Goal: Task Accomplishment & Management: Use online tool/utility

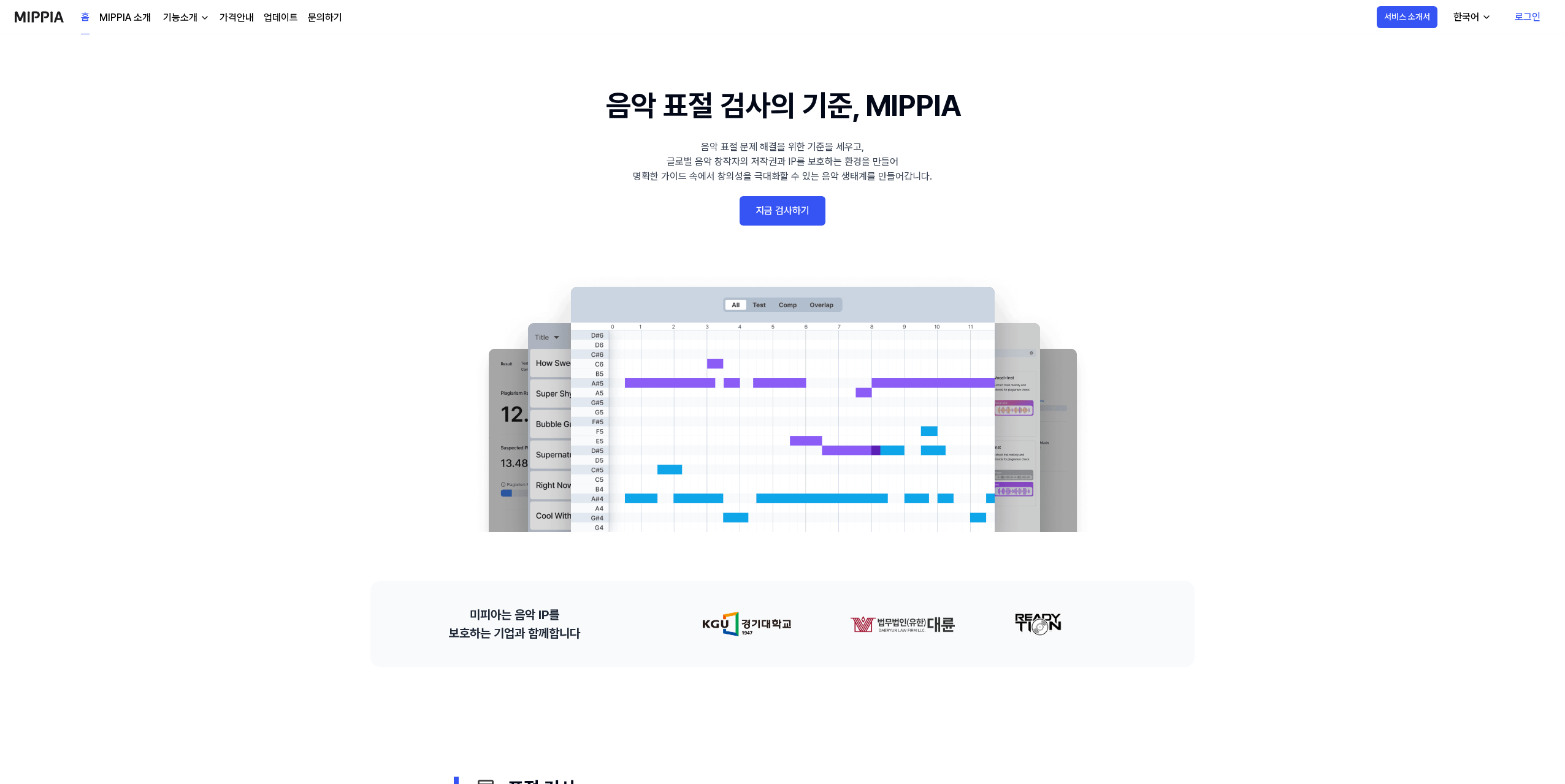
click at [779, 206] on link "지금 검사하기" at bounding box center [782, 210] width 86 height 30
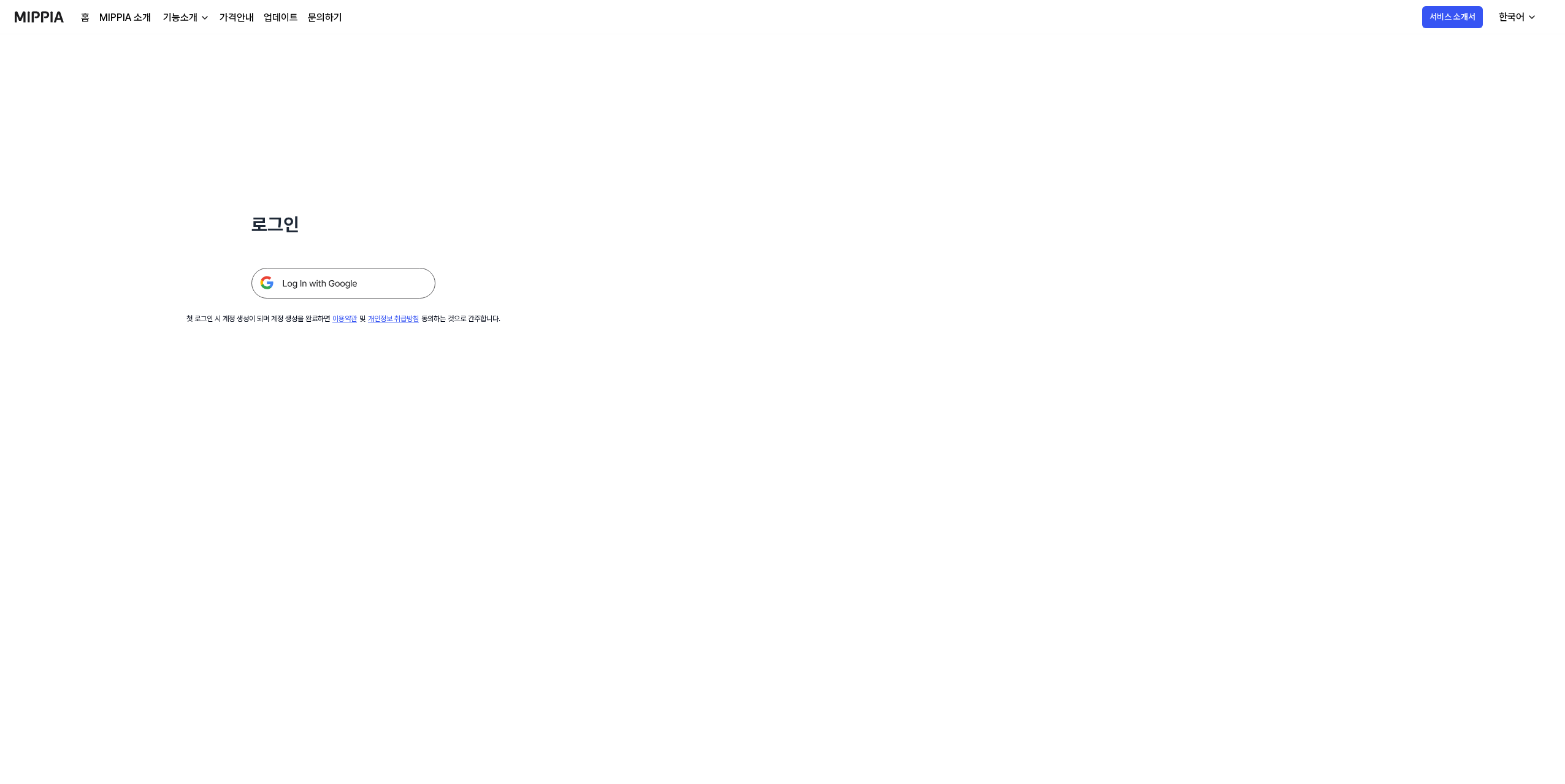
click at [381, 282] on img at bounding box center [343, 283] width 184 height 31
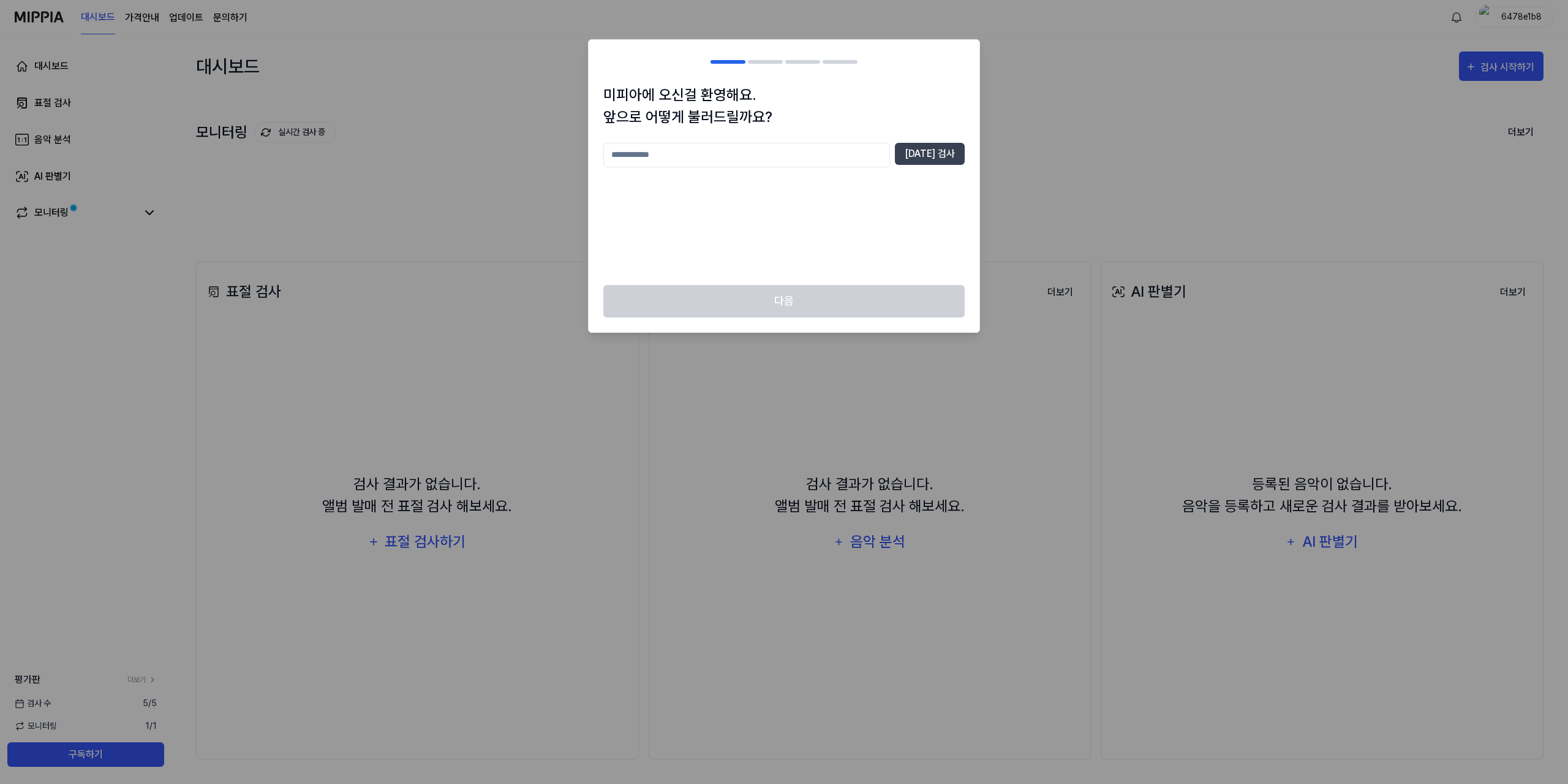
click at [845, 157] on input "text" at bounding box center [746, 156] width 287 height 25
type input "*"
type input "**"
click at [942, 156] on button "[DATE] 검사" at bounding box center [929, 154] width 70 height 22
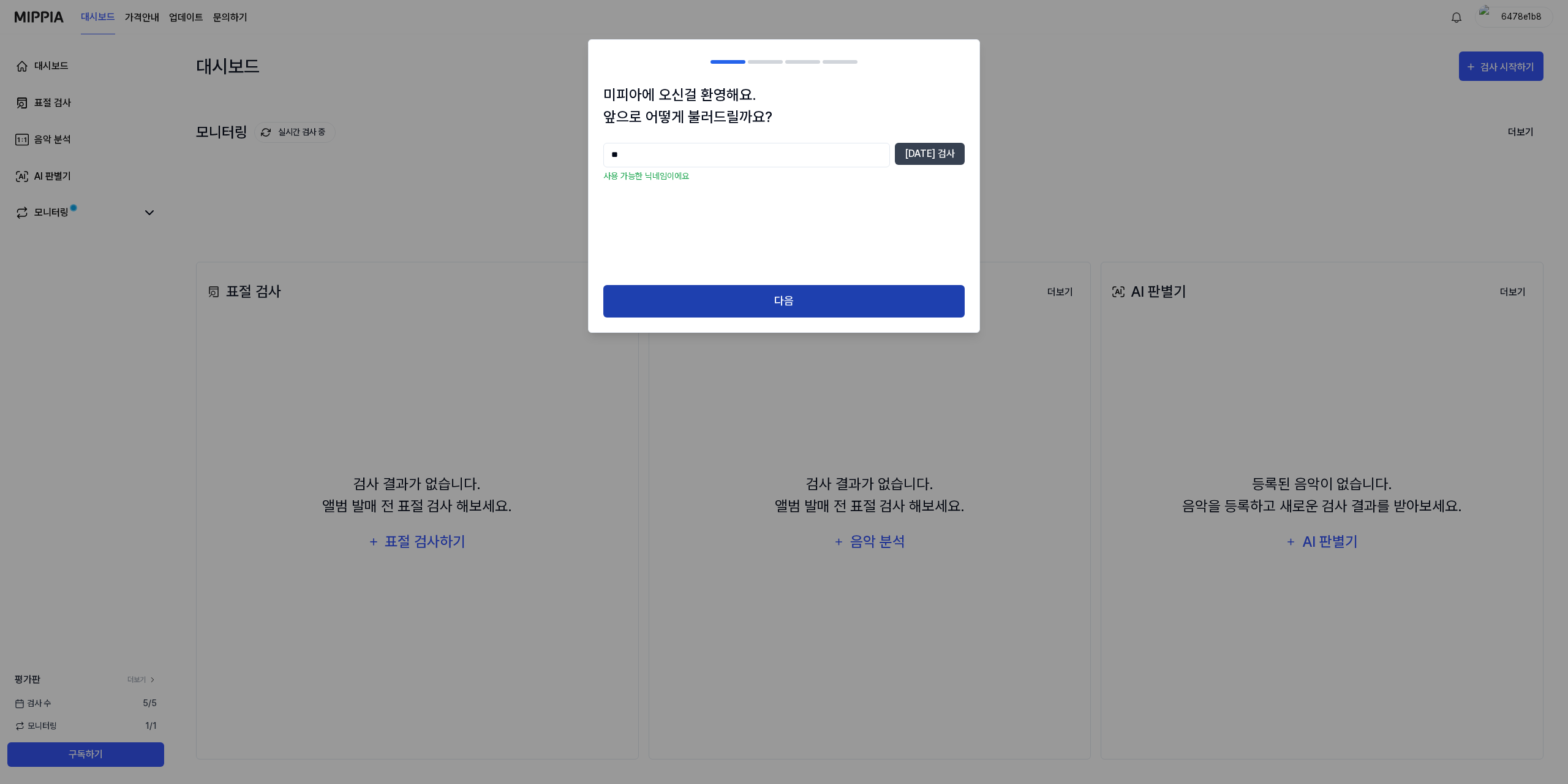
click at [813, 303] on button "다음" at bounding box center [784, 302] width 361 height 33
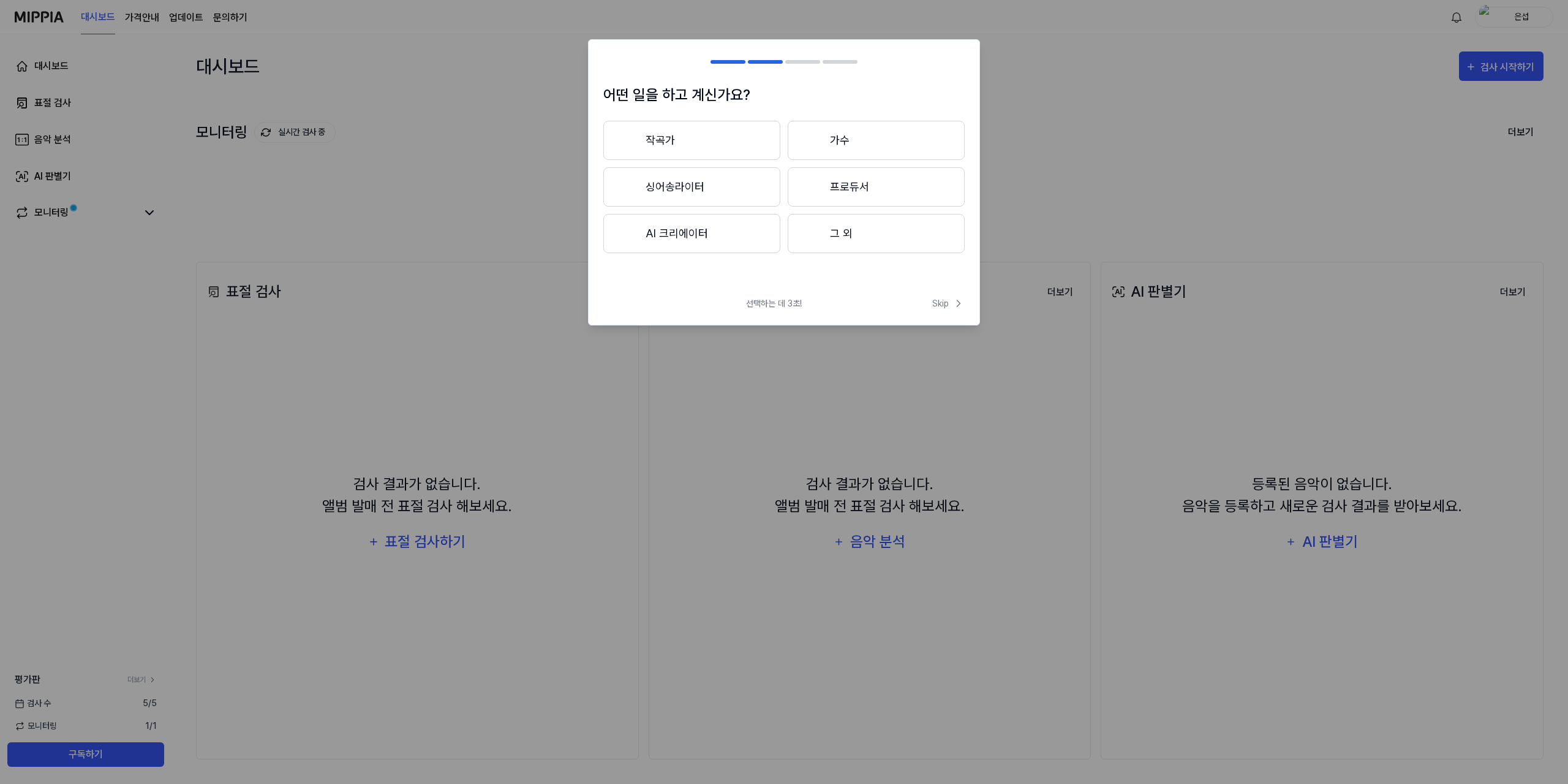
click at [673, 149] on button "작곡가" at bounding box center [691, 140] width 177 height 39
click at [720, 188] on button "3년 이하" at bounding box center [691, 186] width 177 height 39
click at [716, 149] on button "대중가요" at bounding box center [690, 140] width 176 height 39
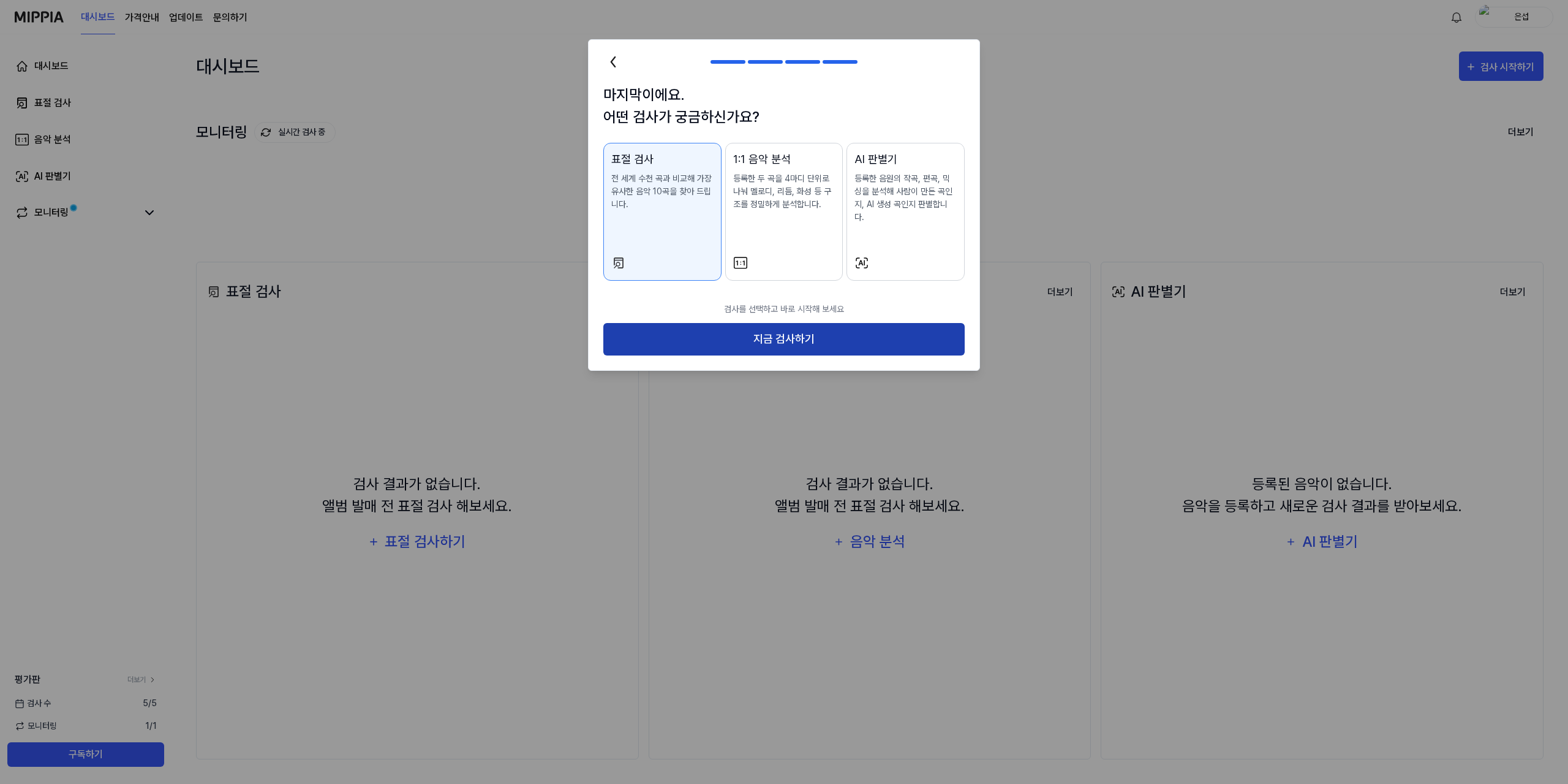
click at [842, 327] on button "지금 검사하기" at bounding box center [784, 339] width 361 height 33
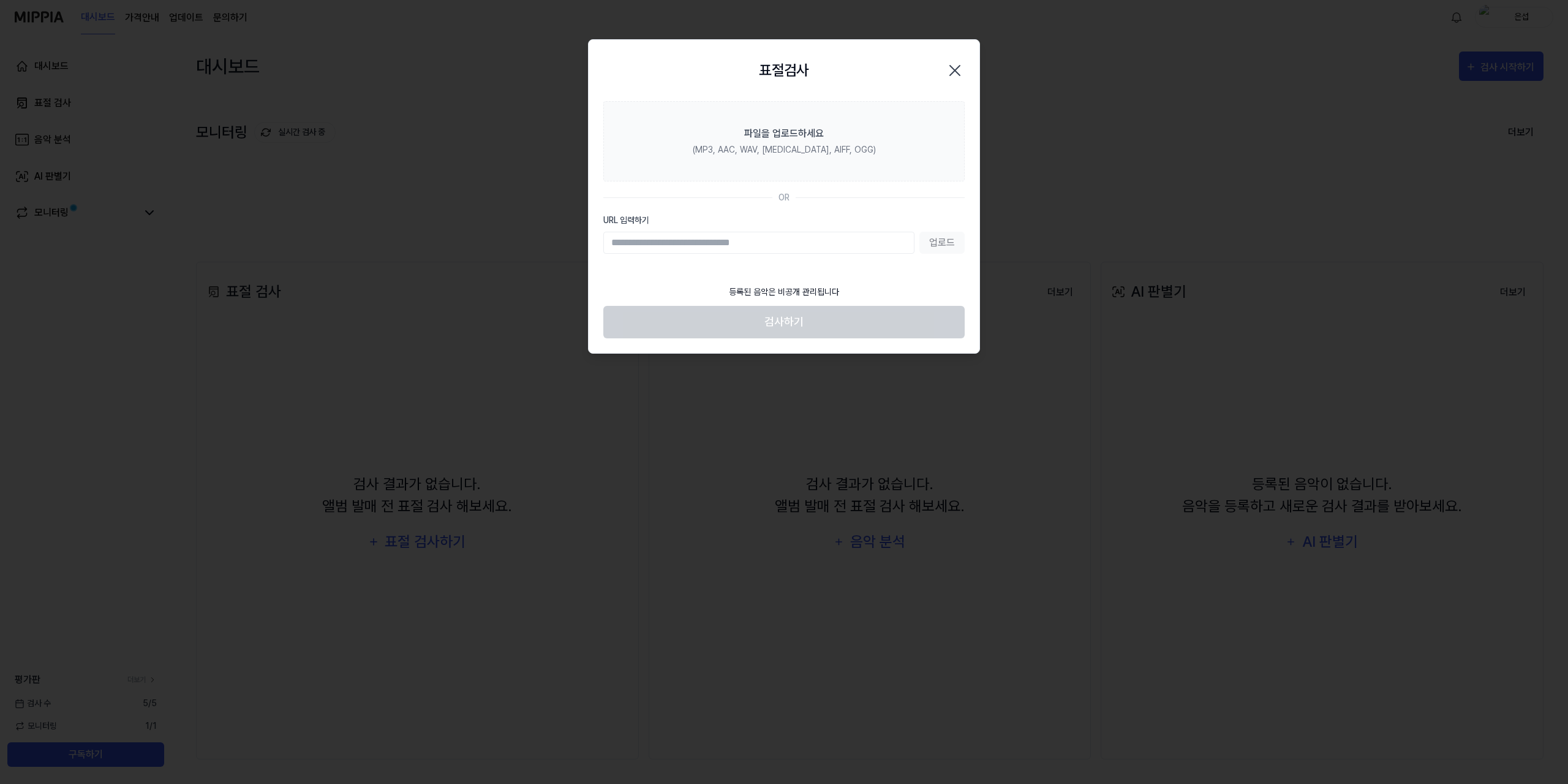
click at [952, 69] on icon "button" at bounding box center [954, 70] width 19 height 19
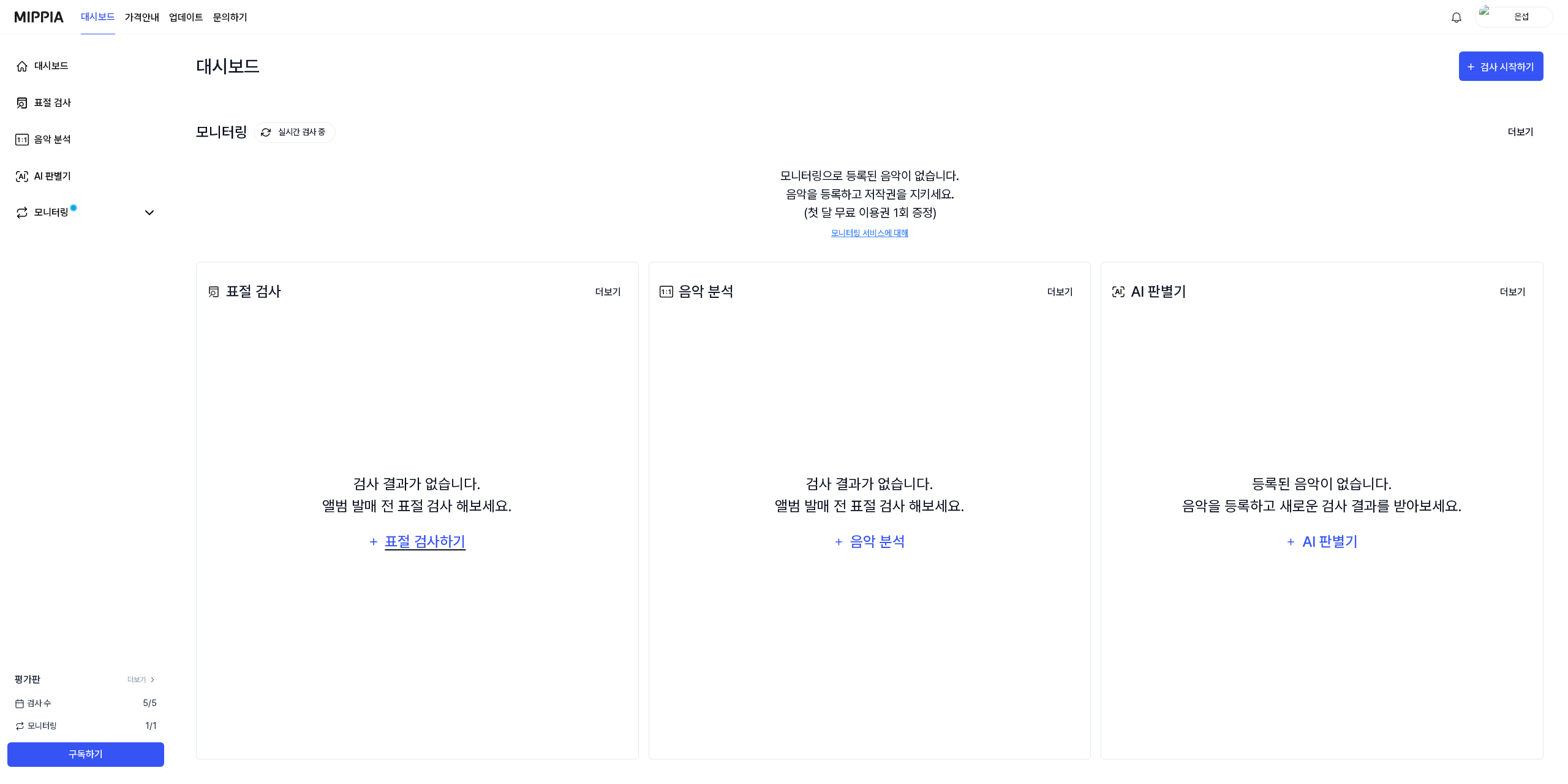
click at [429, 539] on div "표절 검사하기" at bounding box center [425, 542] width 84 height 23
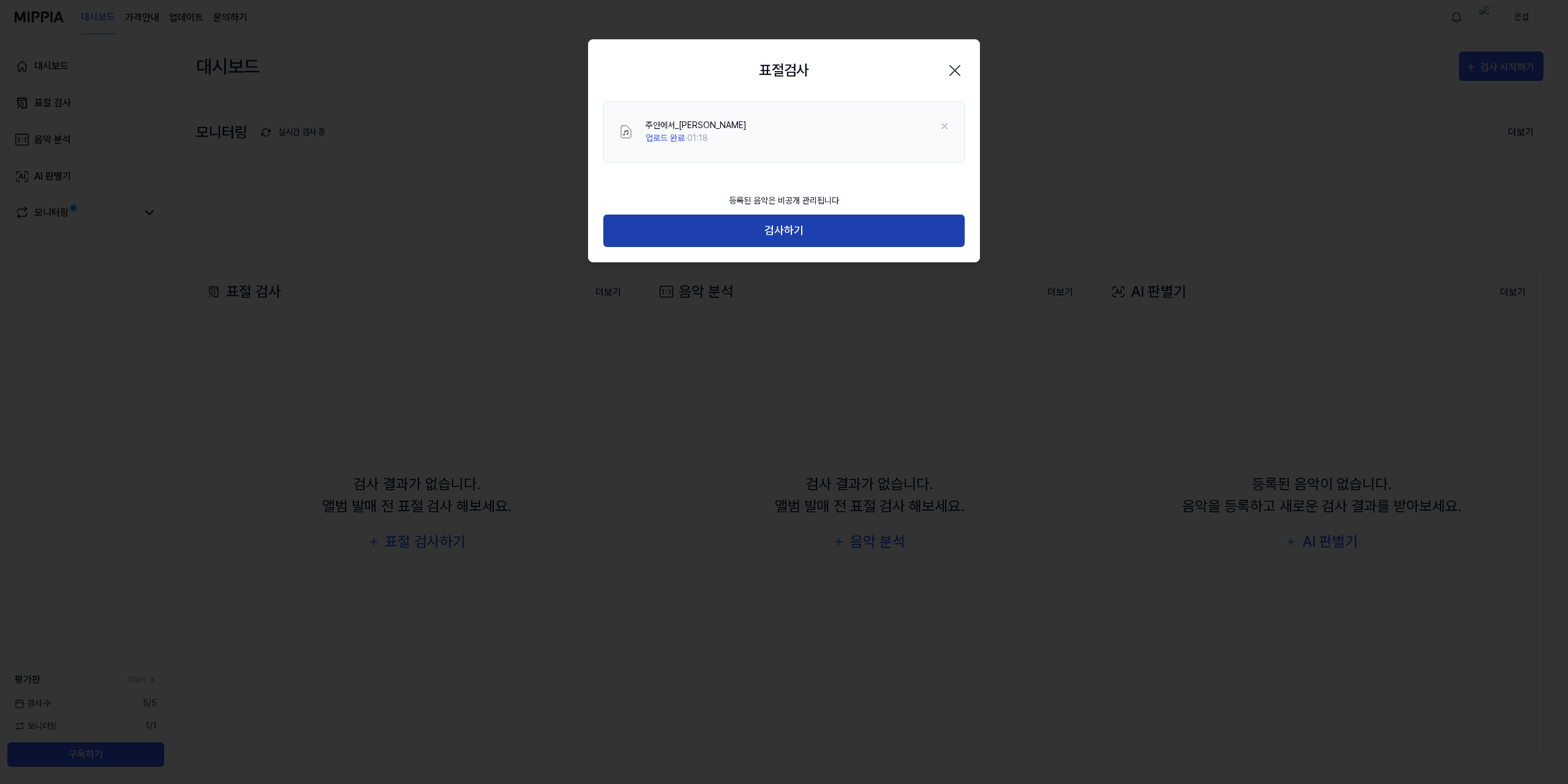
click at [785, 234] on button "검사하기" at bounding box center [784, 231] width 361 height 33
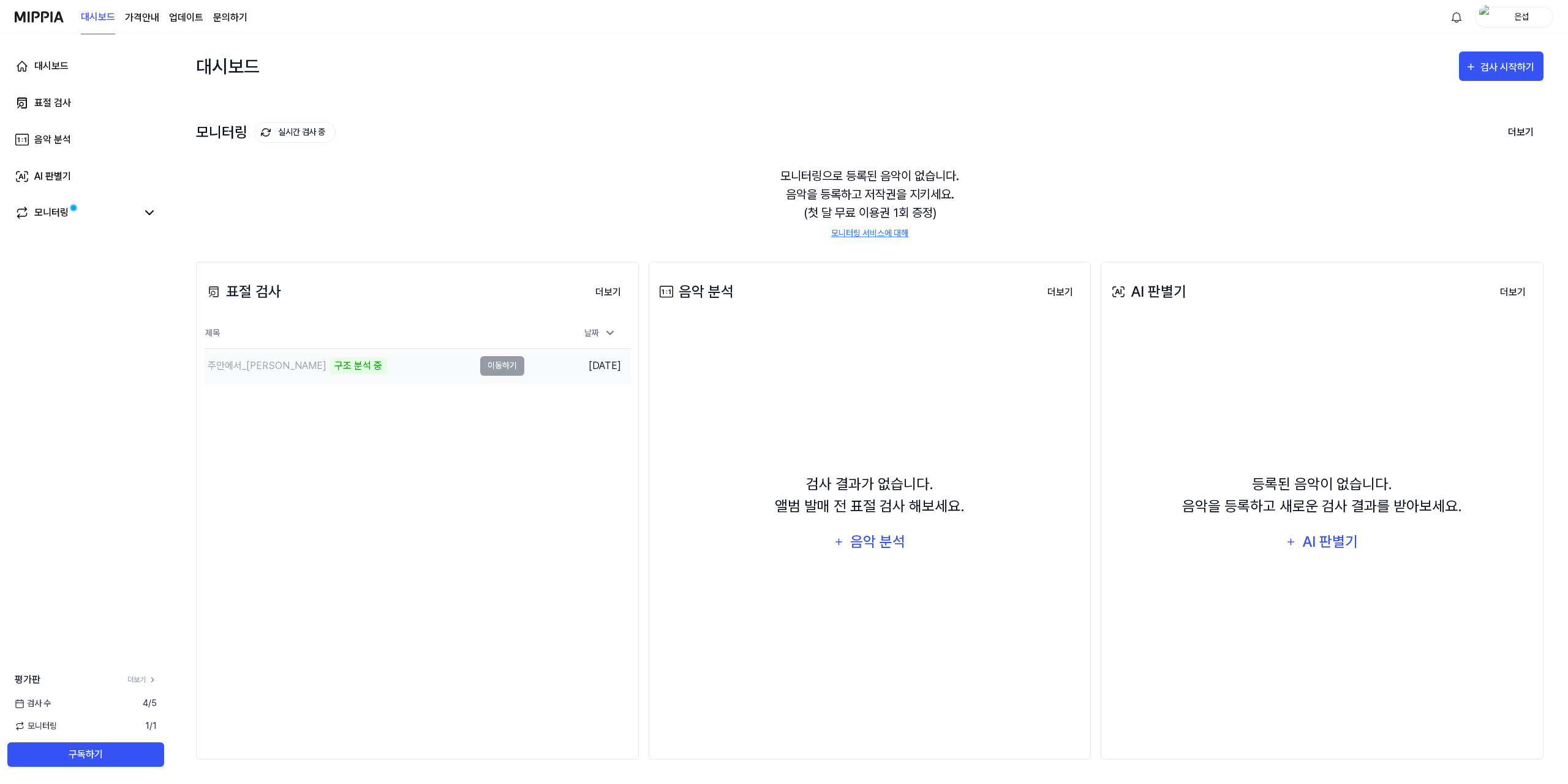
click at [512, 367] on td "주안에서_[PERSON_NAME] 구조 분석 중 이동하기" at bounding box center [364, 366] width 321 height 35
click at [500, 372] on td "주안에서_[PERSON_NAME] 구조 분석 중 이동하기" at bounding box center [364, 366] width 321 height 35
click at [506, 364] on button "이동하기" at bounding box center [502, 366] width 44 height 19
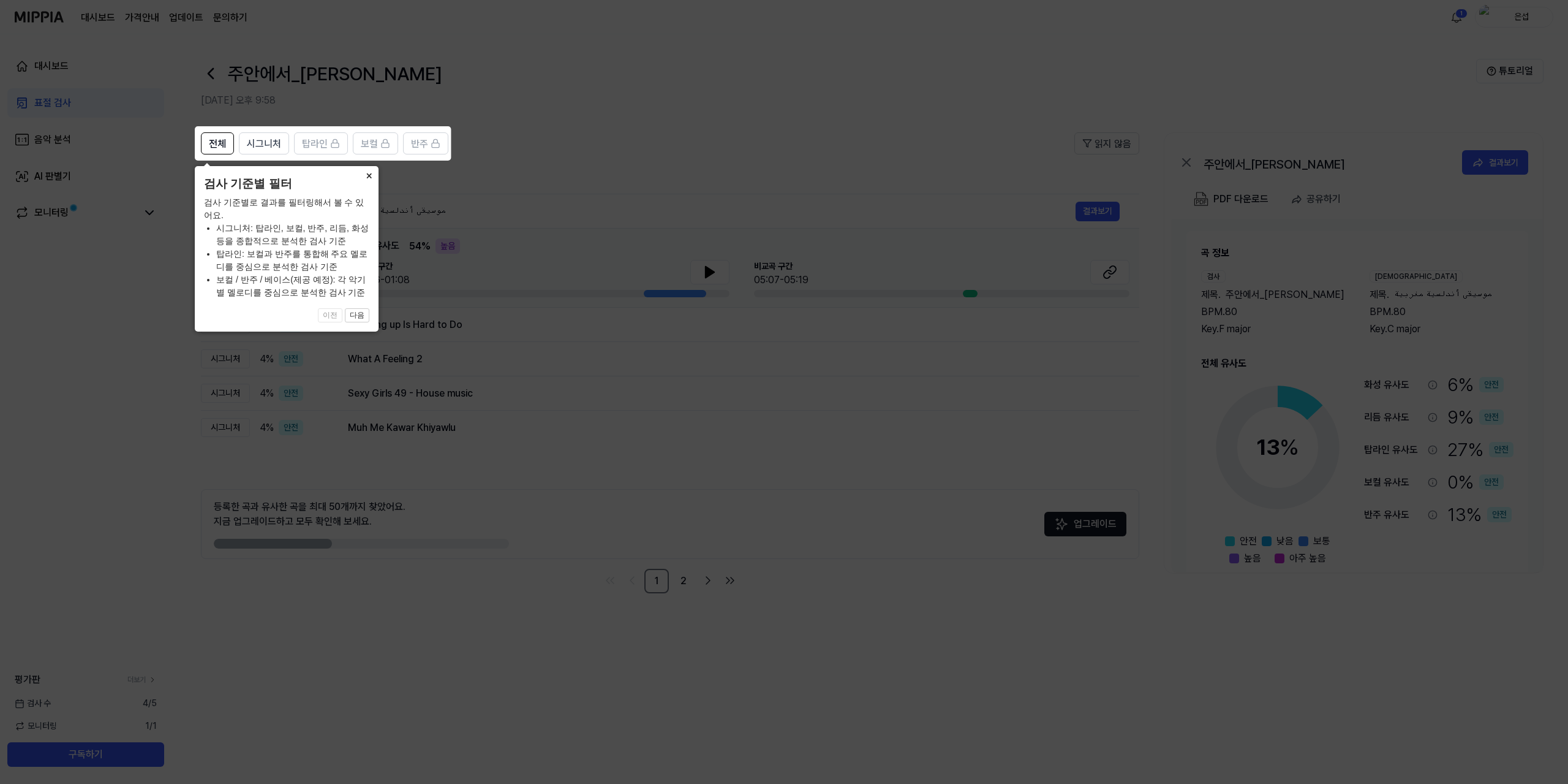
click at [372, 175] on button "×" at bounding box center [369, 175] width 19 height 17
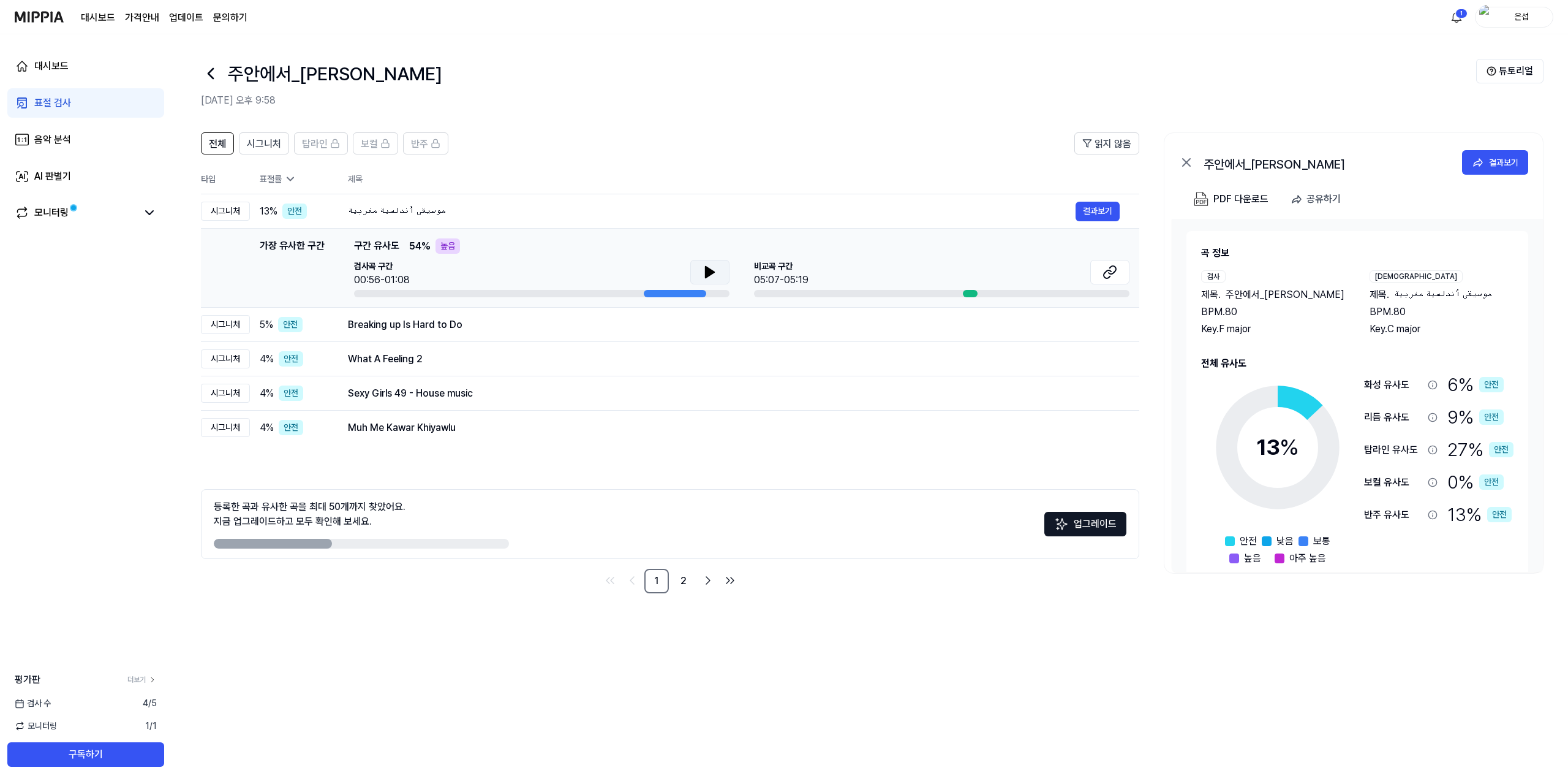
click at [706, 278] on icon at bounding box center [710, 272] width 9 height 11
click at [969, 293] on div at bounding box center [970, 294] width 14 height 8
click at [785, 267] on span "비교곡 구간" at bounding box center [781, 266] width 55 height 12
click at [789, 282] on div "05:07-05:19" at bounding box center [781, 280] width 55 height 14
click at [1110, 273] on icon at bounding box center [1109, 272] width 14 height 14
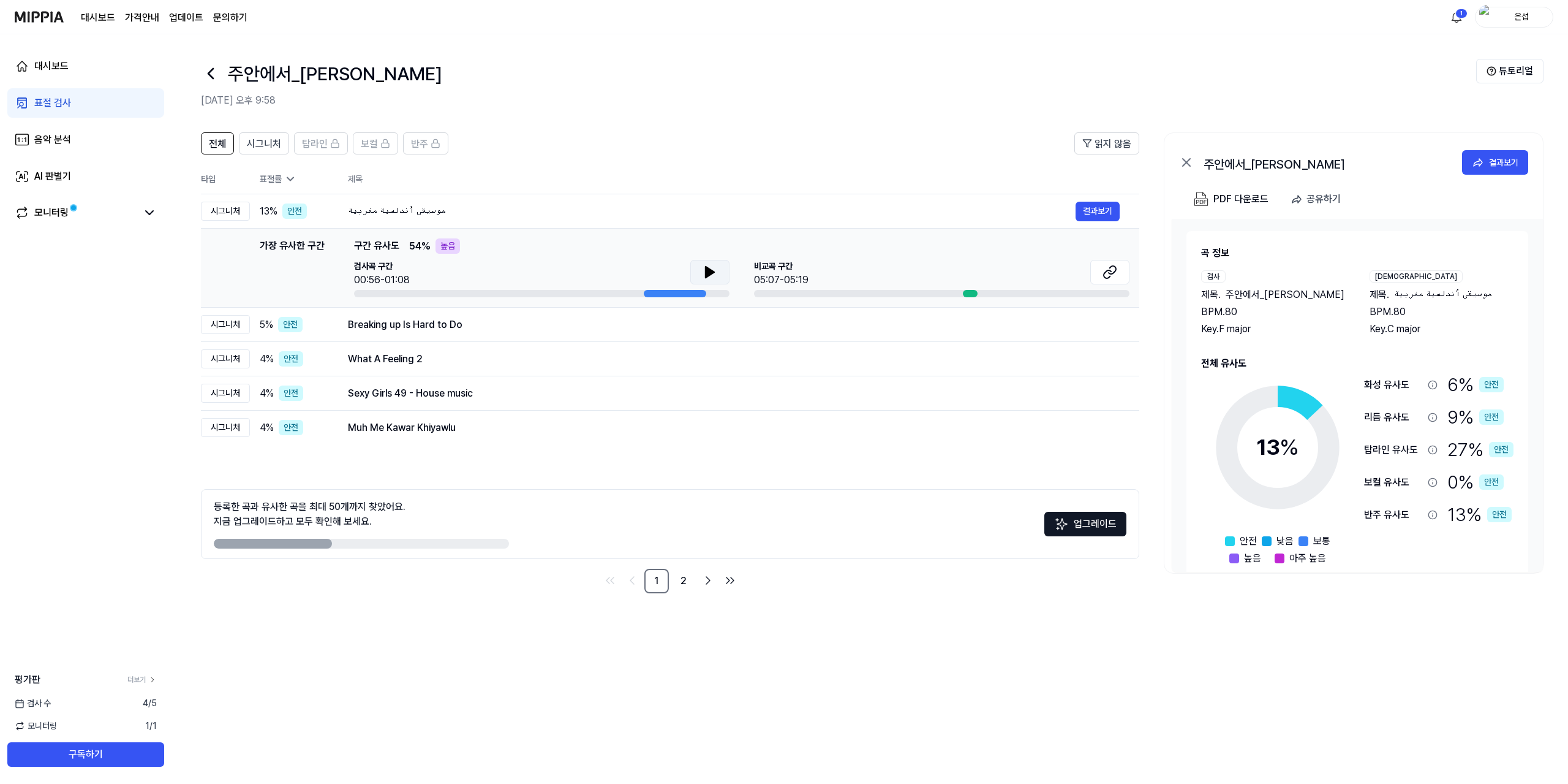
click at [1430, 450] on icon at bounding box center [1433, 450] width 10 height 10
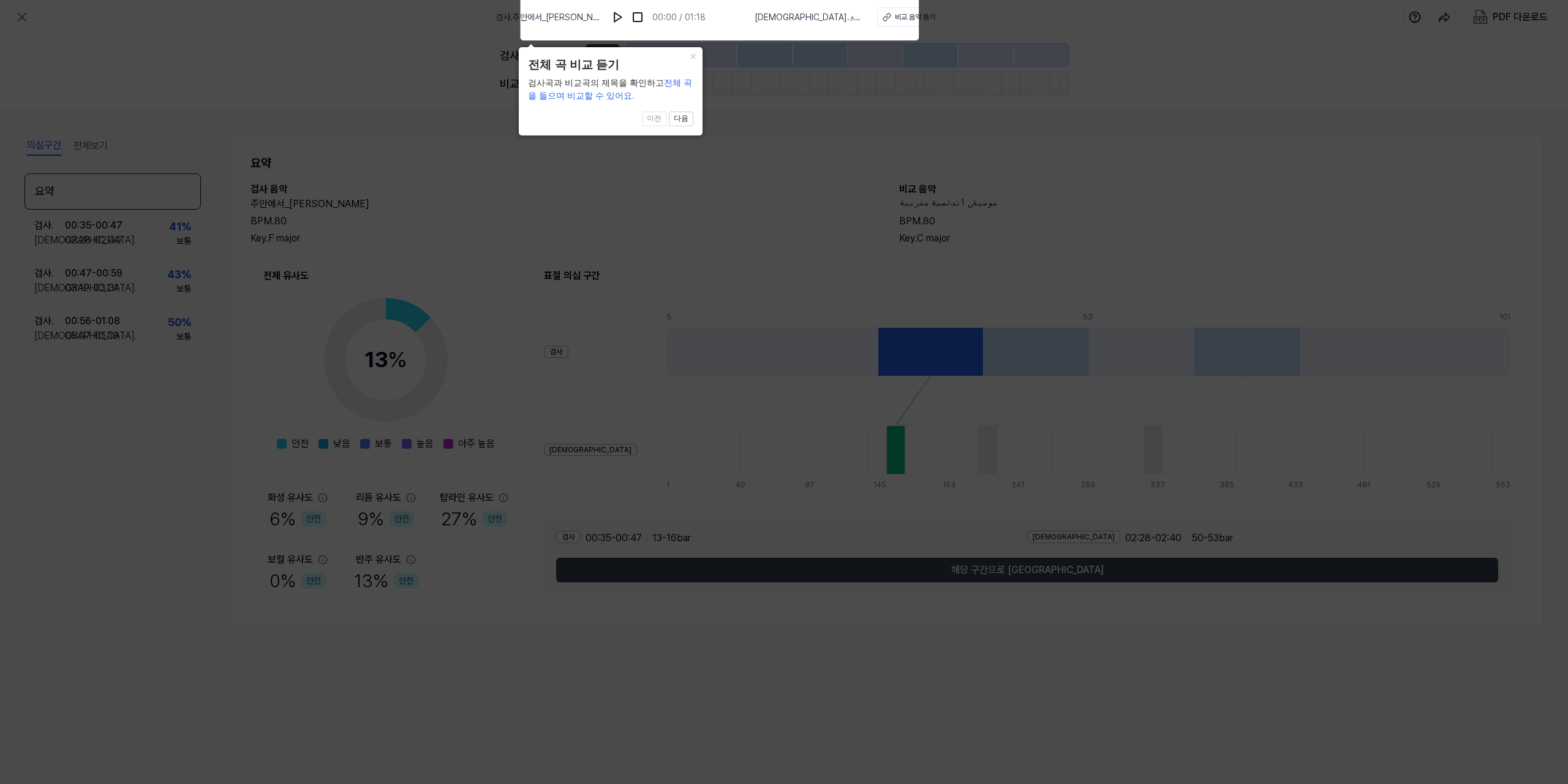
click at [805, 110] on icon at bounding box center [784, 389] width 1568 height 790
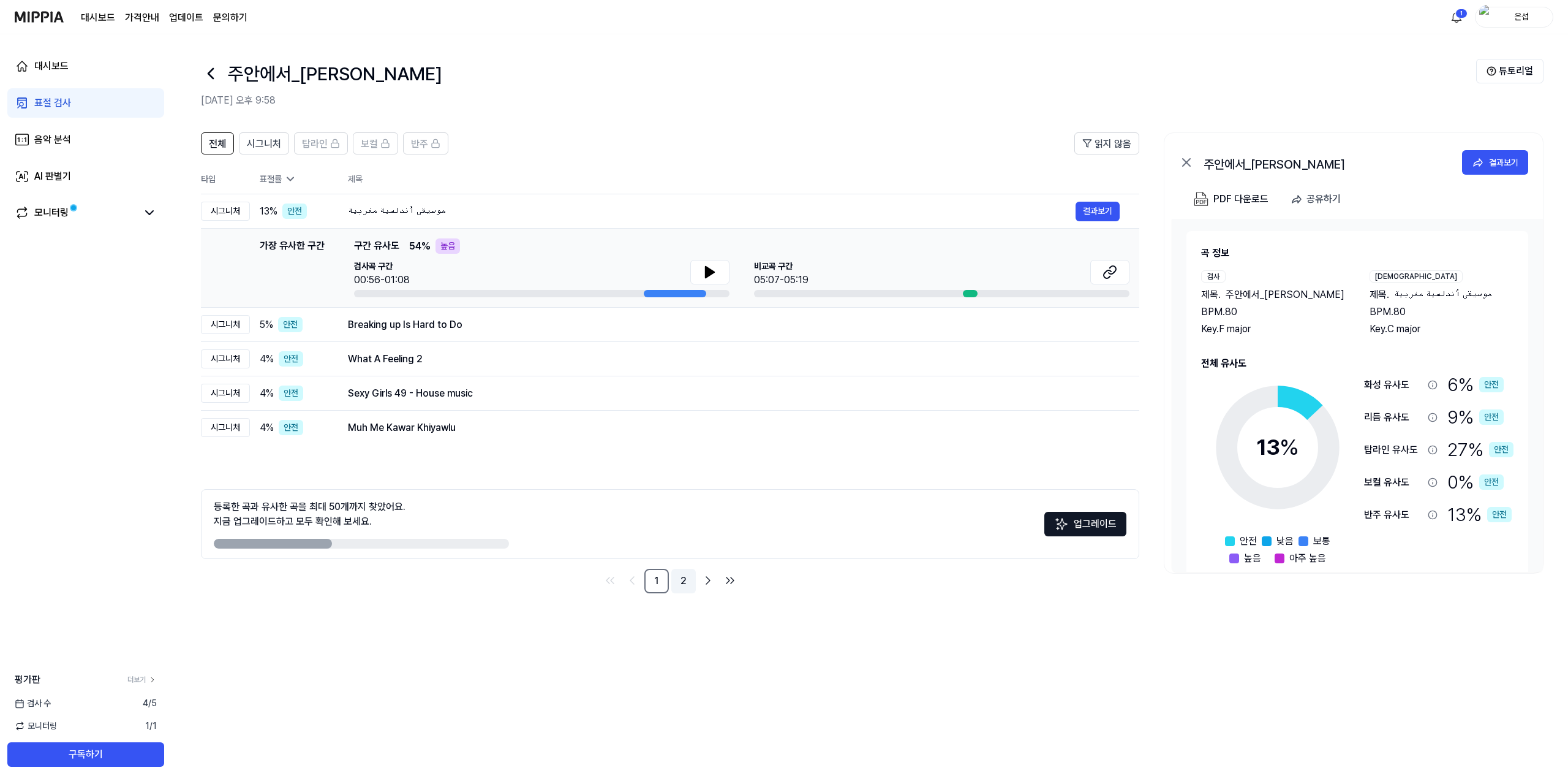
click at [685, 578] on link "2" at bounding box center [684, 581] width 25 height 25
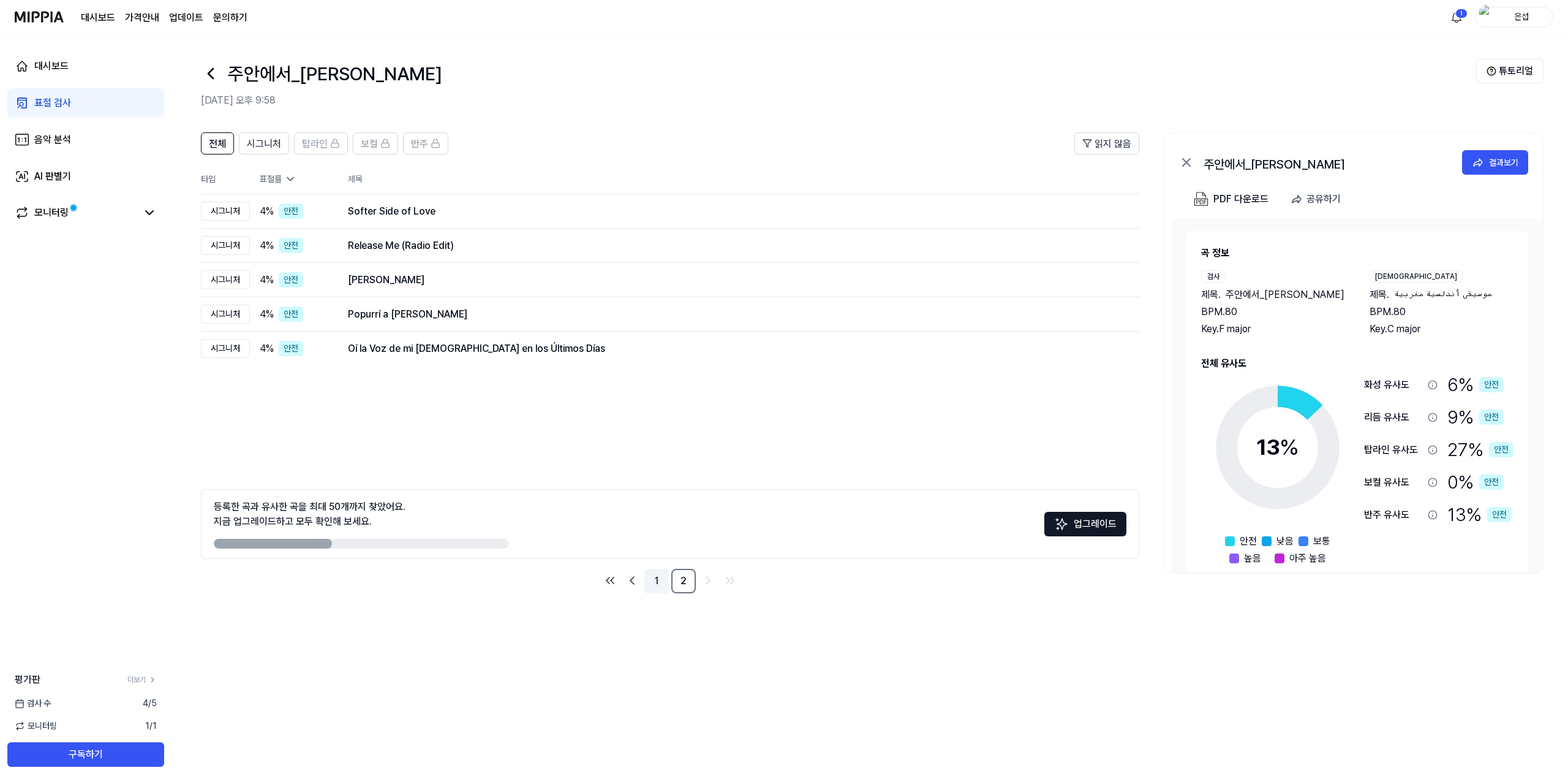
click at [647, 581] on link "1" at bounding box center [657, 581] width 25 height 25
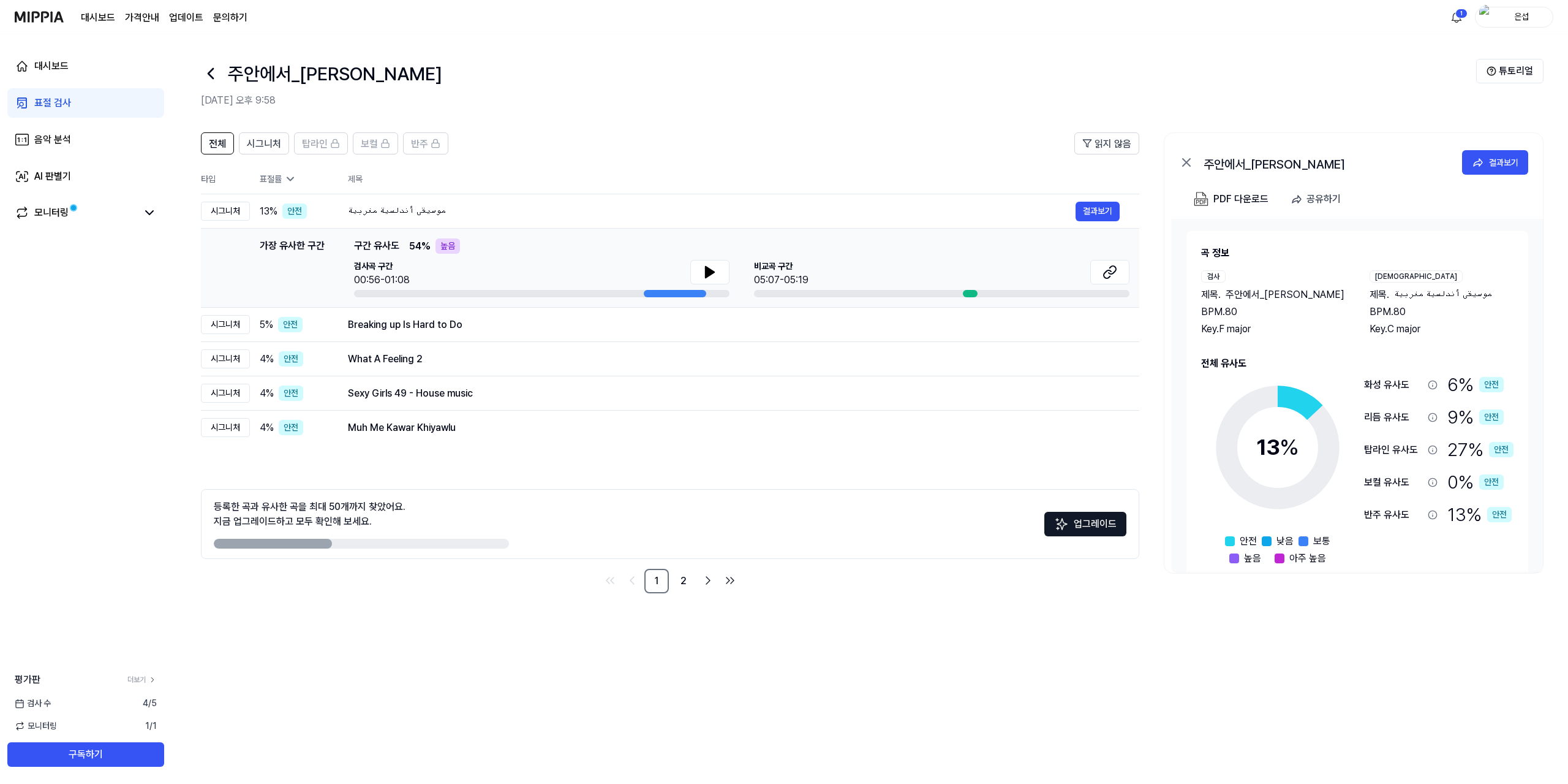
click at [213, 72] on icon at bounding box center [210, 73] width 19 height 19
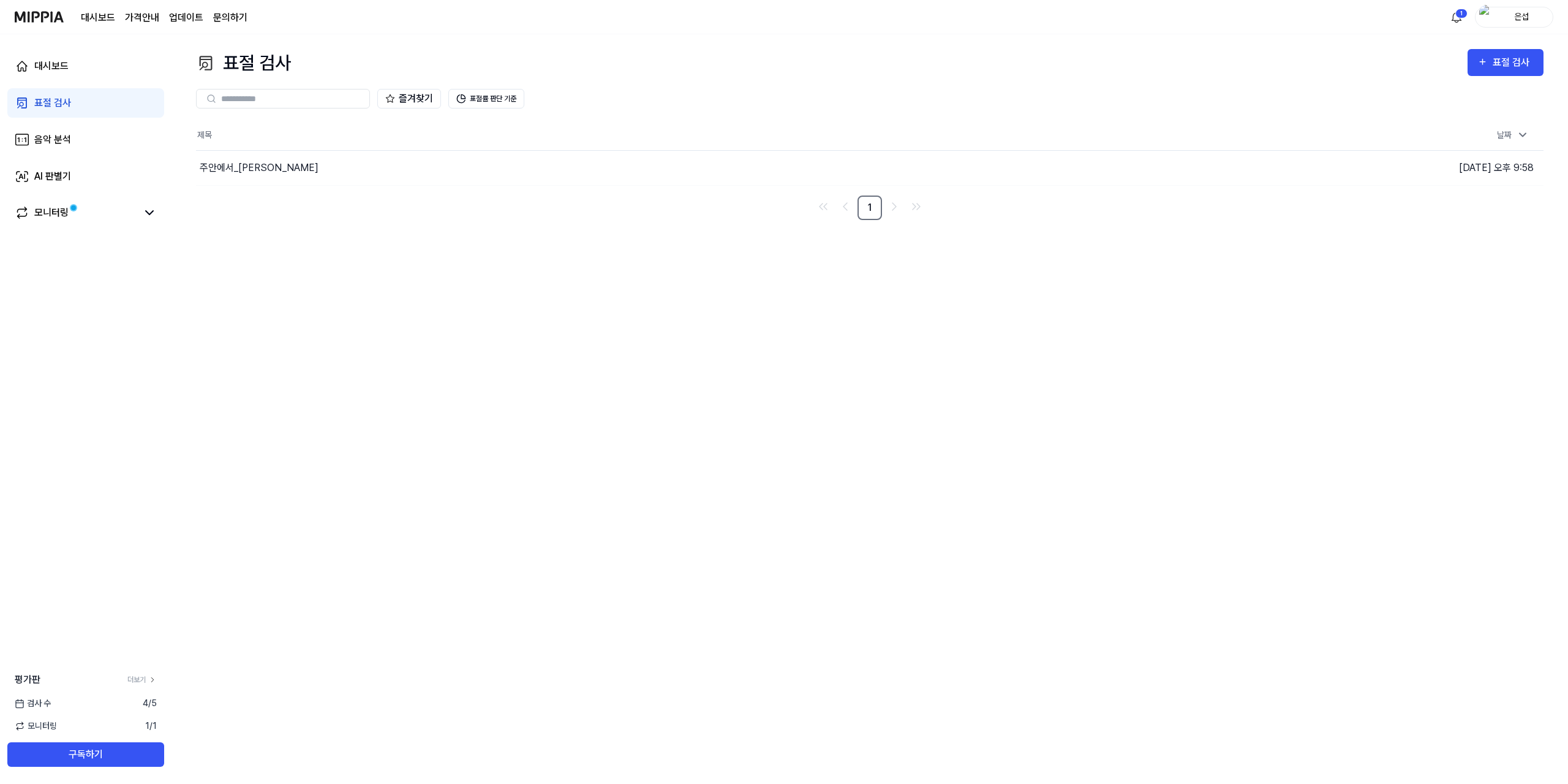
click at [59, 103] on div "표절 검사" at bounding box center [53, 103] width 36 height 14
click at [1499, 72] on button "표절 검사" at bounding box center [1506, 62] width 76 height 27
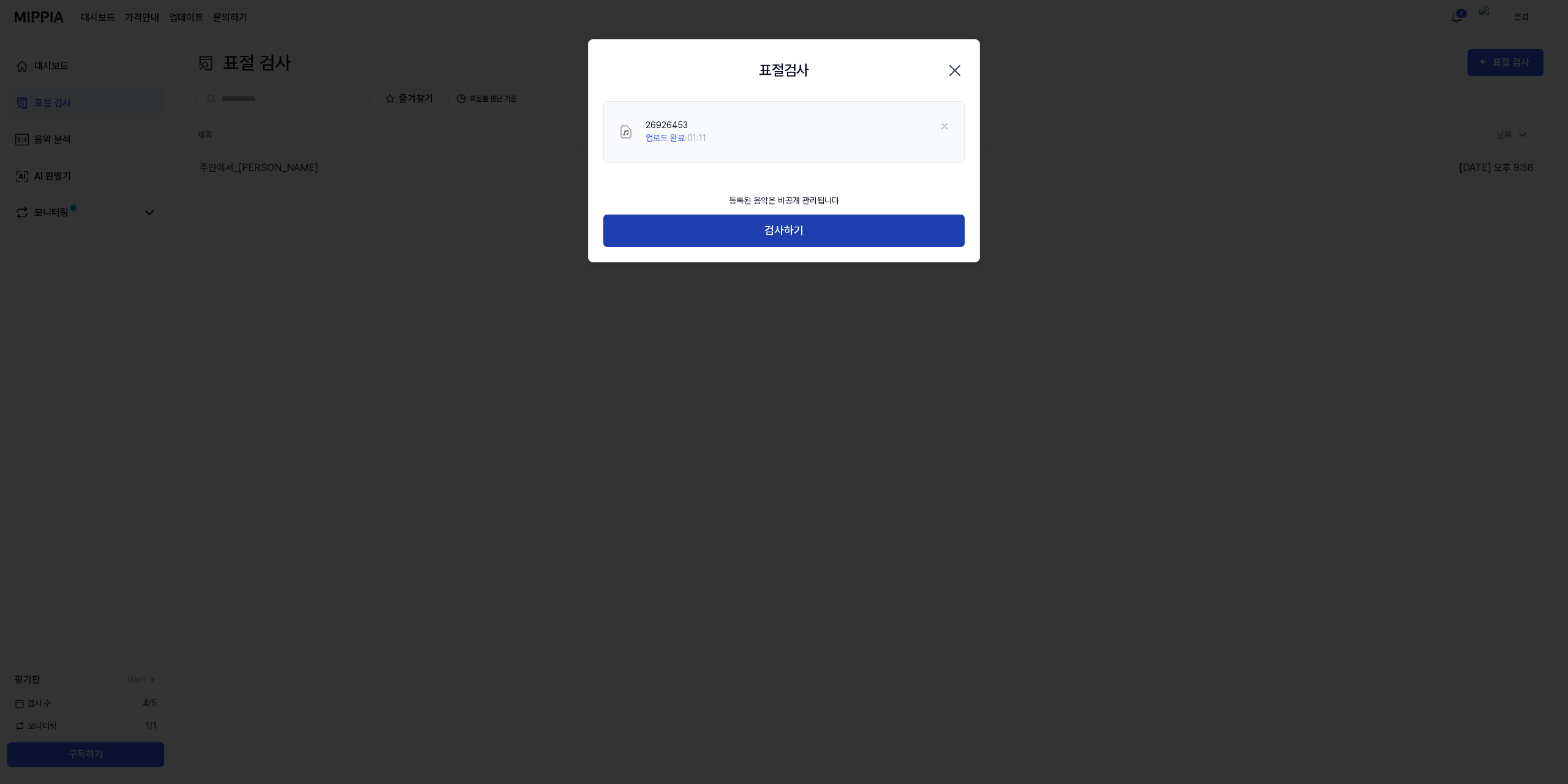
click at [754, 223] on button "검사하기" at bounding box center [784, 231] width 361 height 33
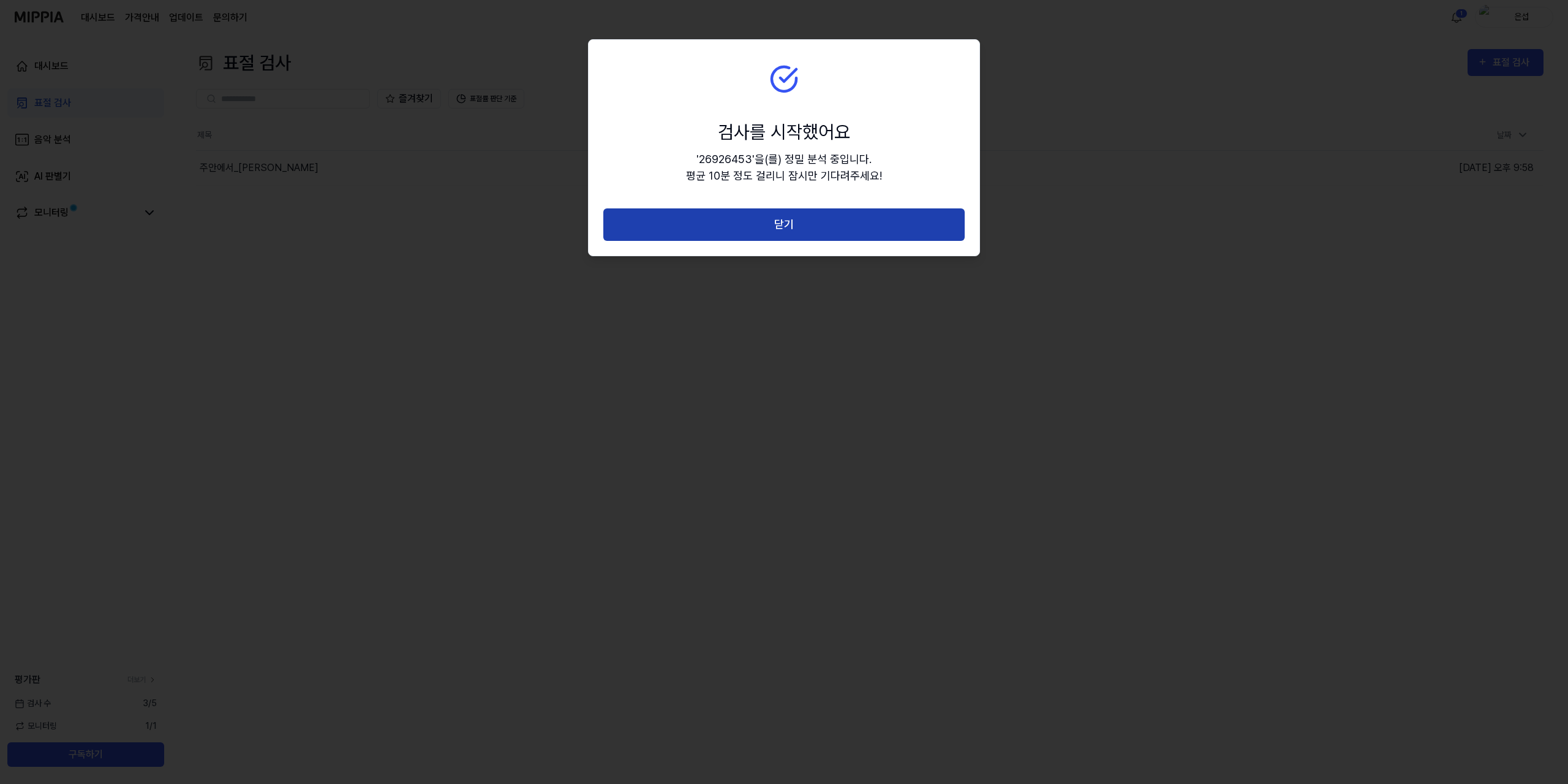
click at [799, 224] on button "닫기" at bounding box center [784, 225] width 361 height 33
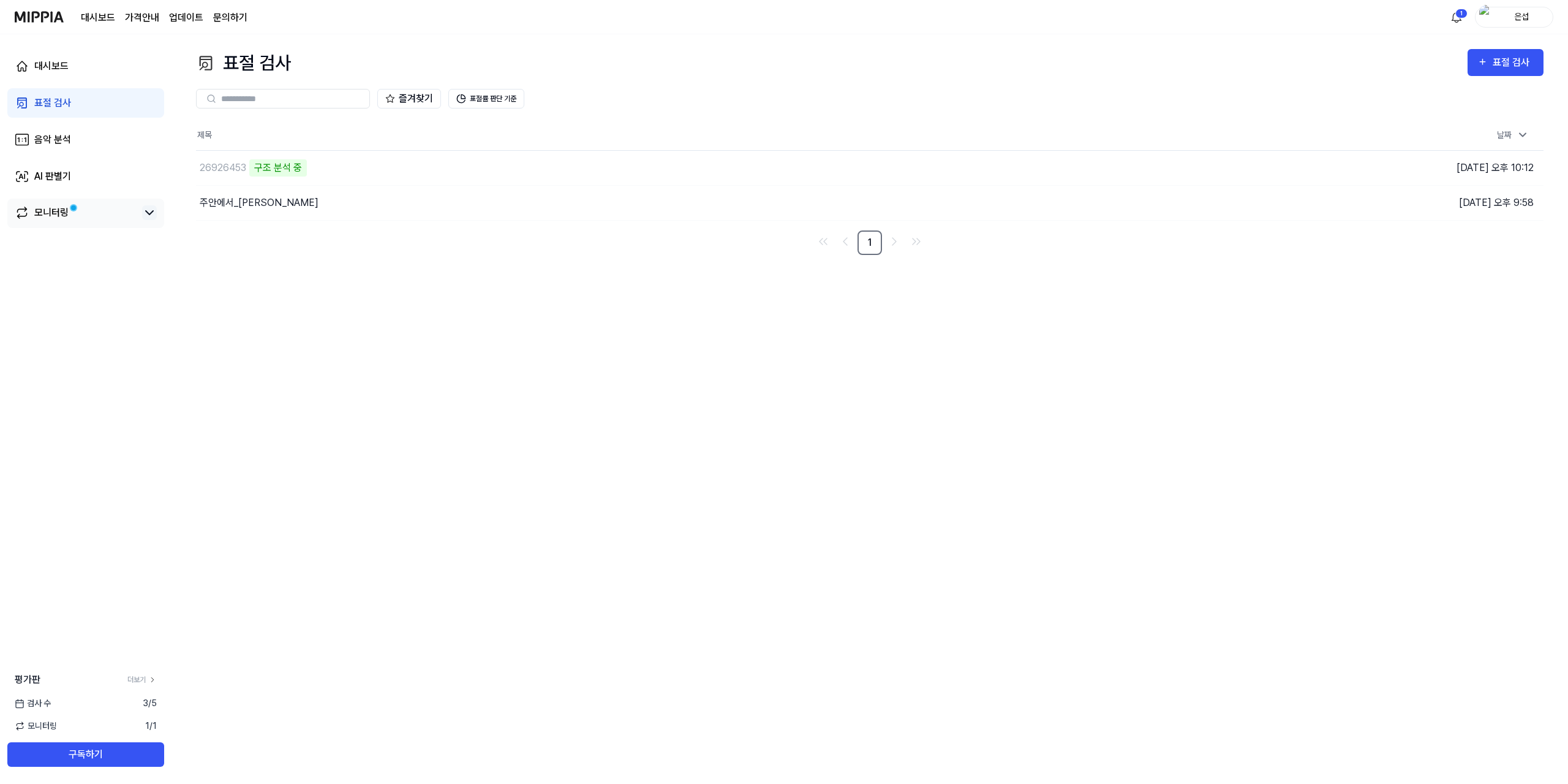
click at [150, 209] on icon at bounding box center [149, 212] width 14 height 14
click at [1125, 163] on button "이동하기" at bounding box center [1131, 168] width 44 height 19
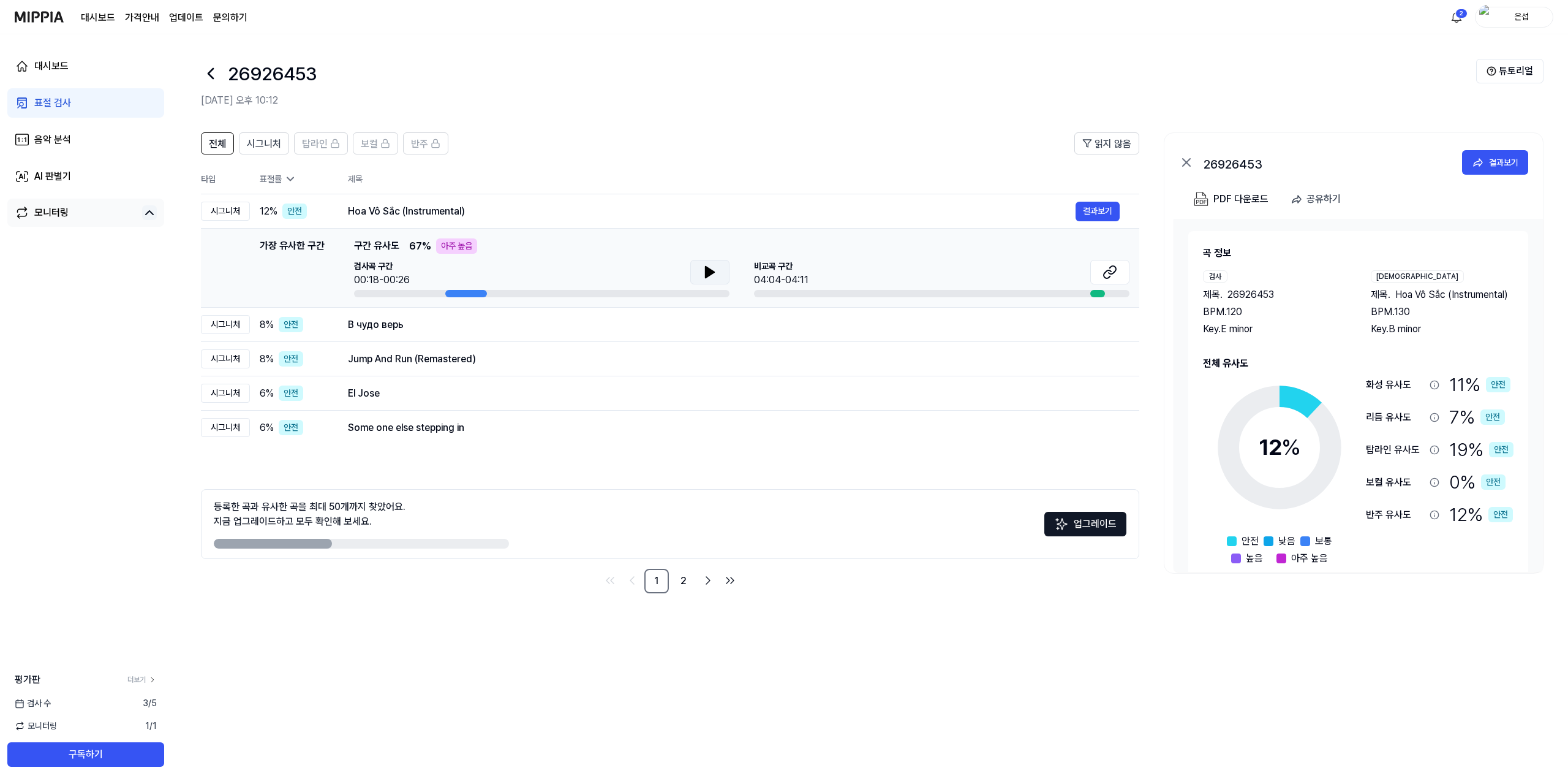
click at [714, 277] on icon at bounding box center [710, 272] width 14 height 14
click at [1108, 272] on icon at bounding box center [1109, 272] width 14 height 14
click at [205, 77] on icon at bounding box center [210, 73] width 19 height 19
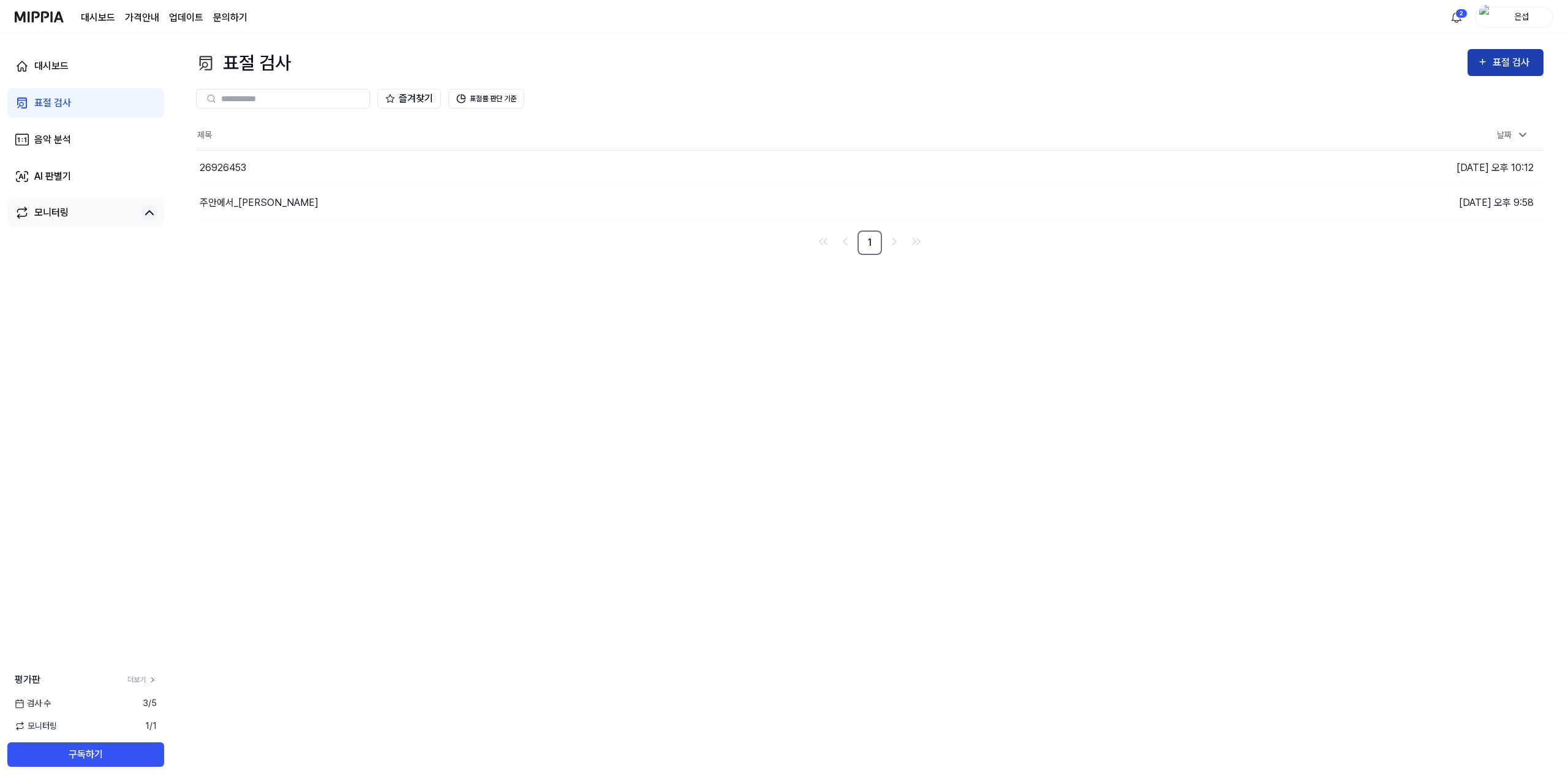
click at [1492, 70] on button "표절 검사" at bounding box center [1506, 62] width 76 height 27
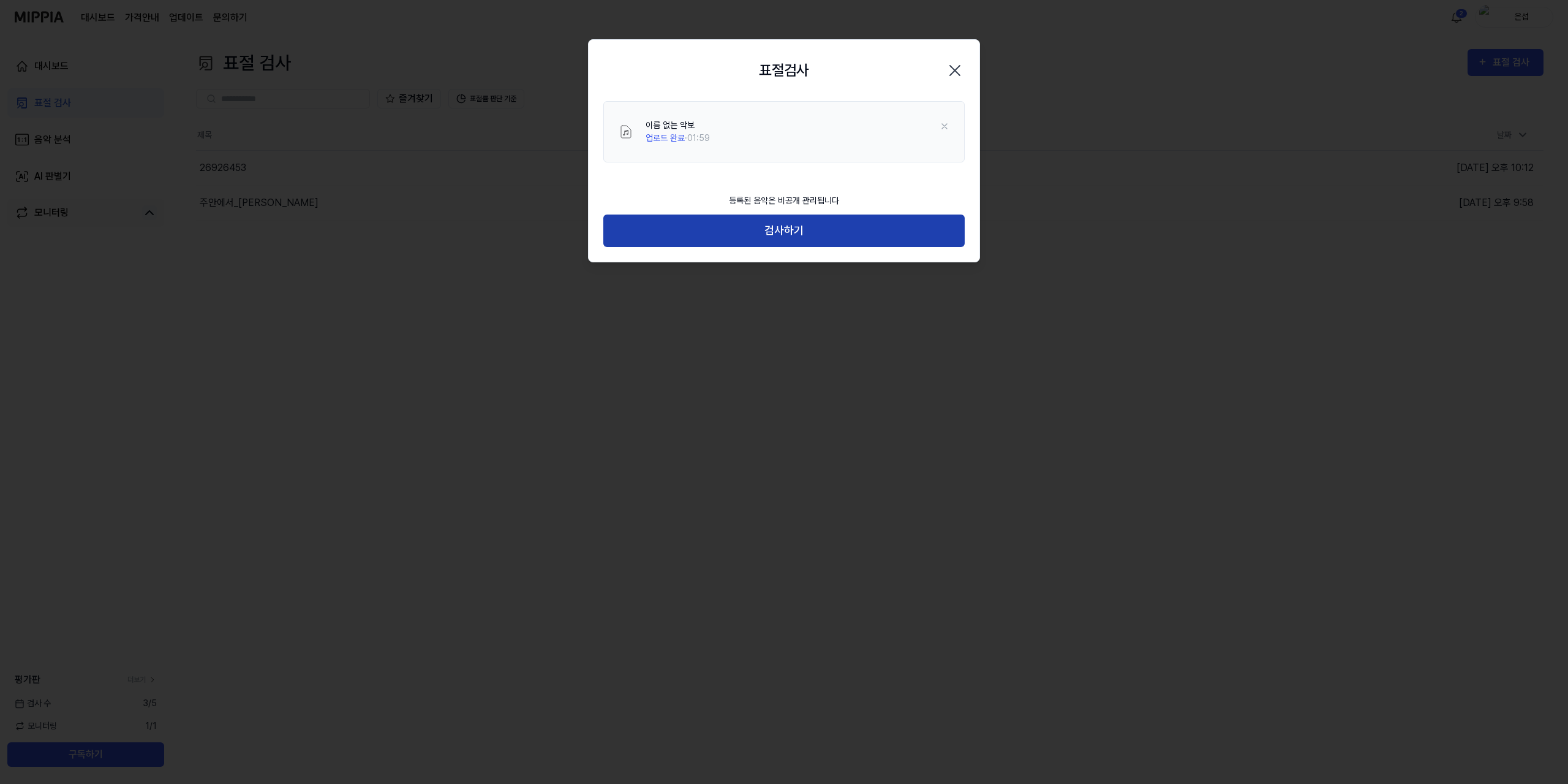
click at [756, 238] on button "검사하기" at bounding box center [784, 231] width 361 height 33
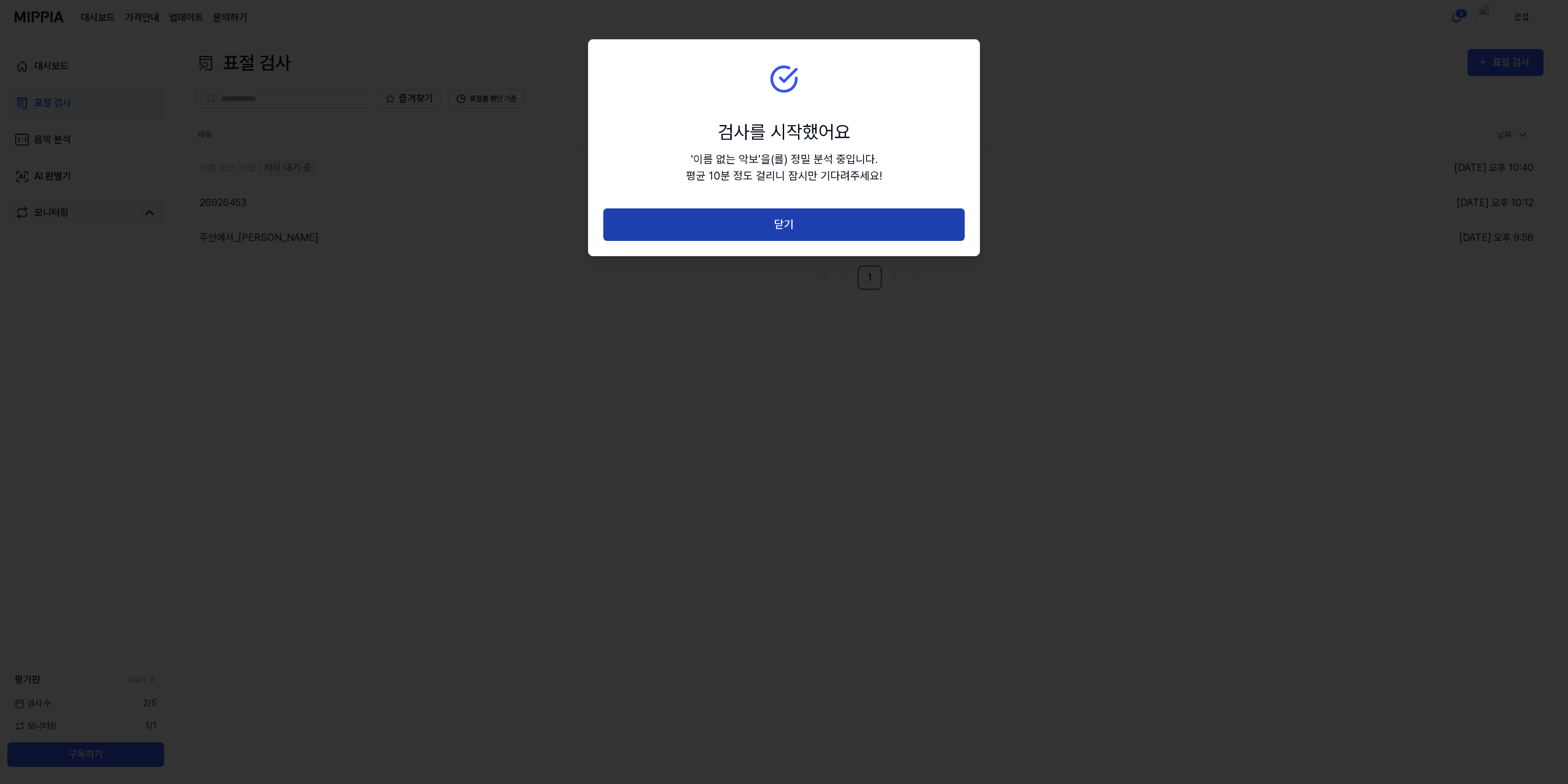
click at [787, 225] on button "닫기" at bounding box center [784, 225] width 361 height 33
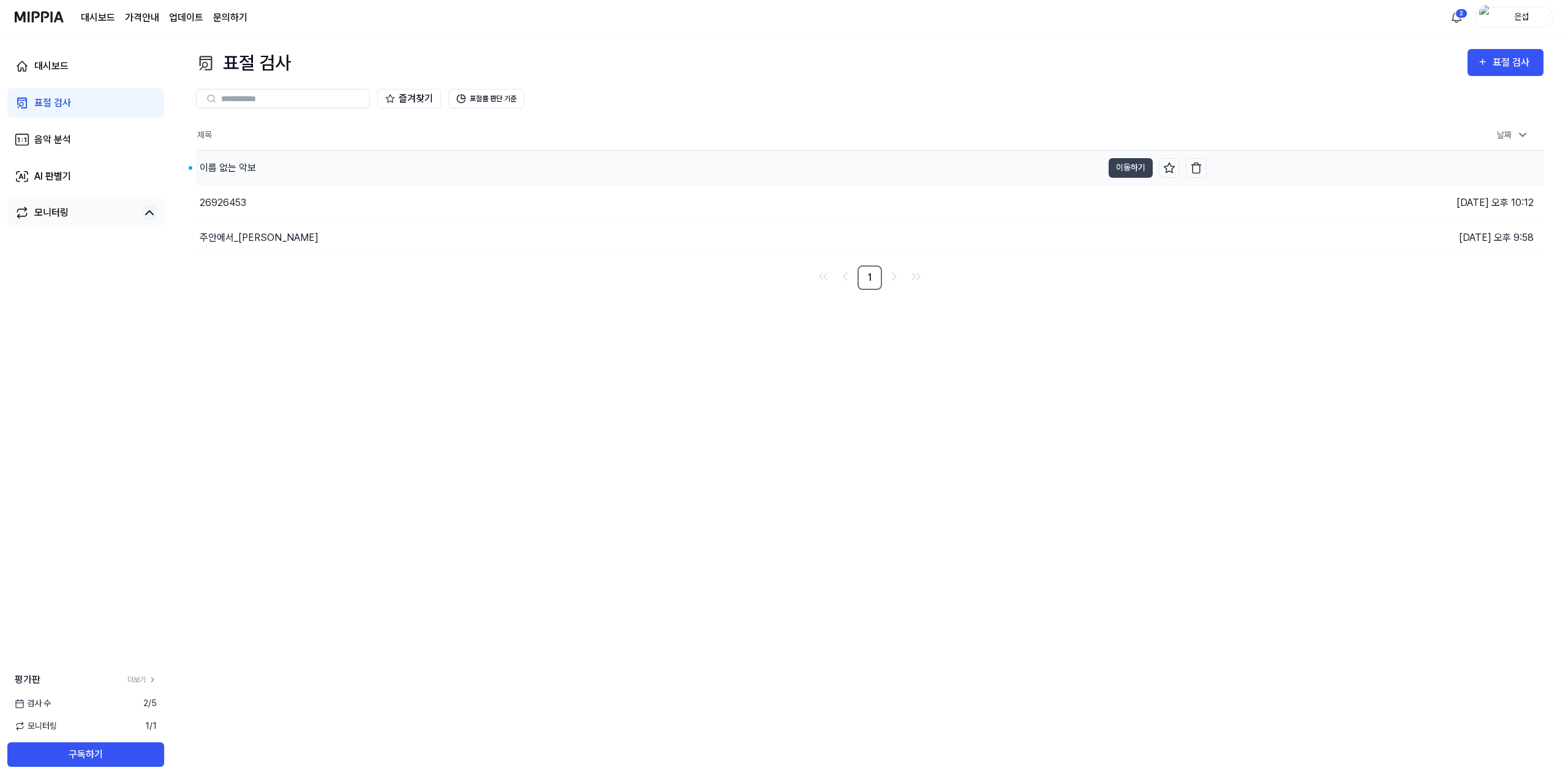
click at [246, 164] on div "이름 없는 악보" at bounding box center [228, 167] width 57 height 14
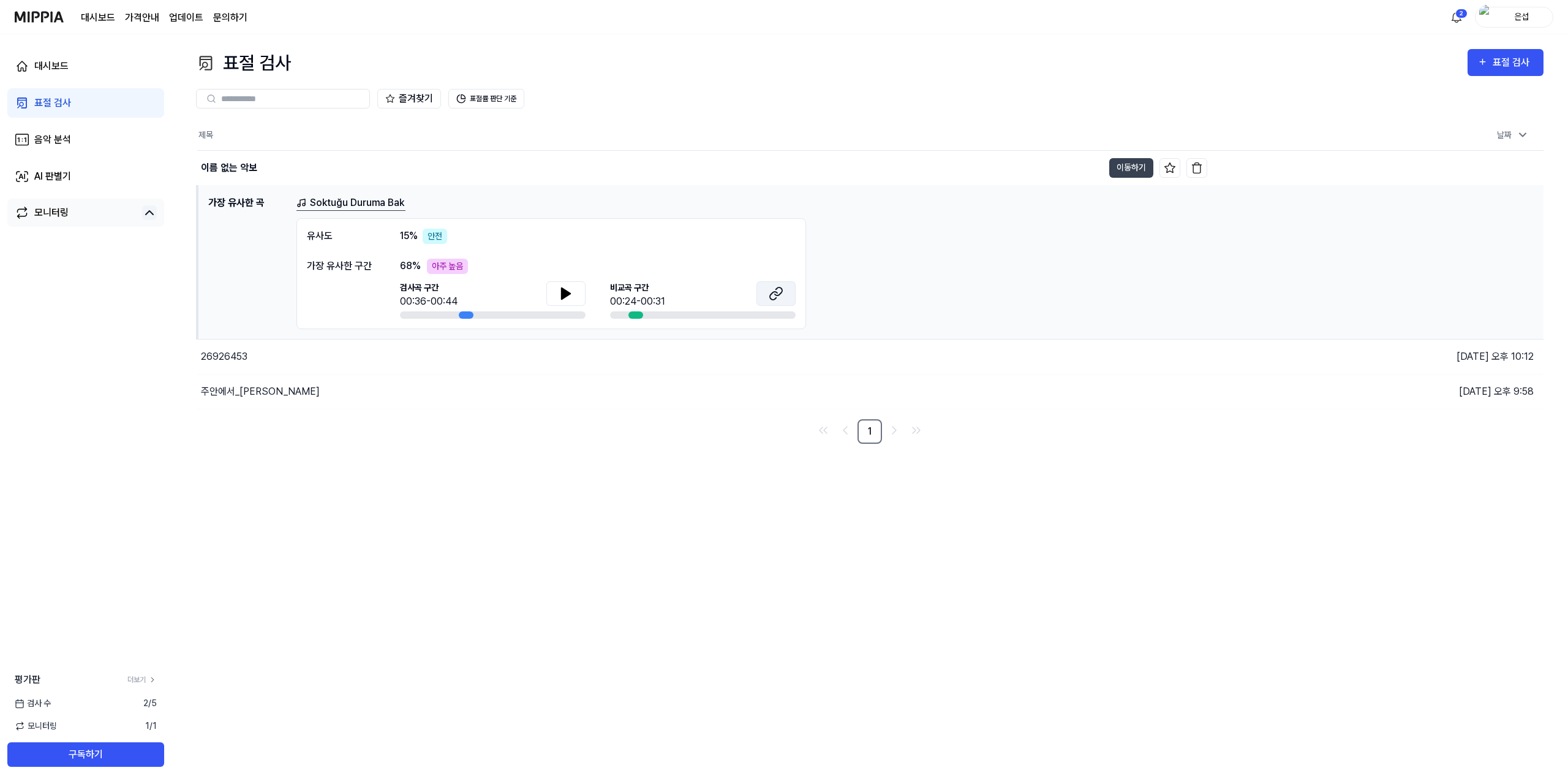
click at [784, 290] on button at bounding box center [776, 294] width 39 height 25
click at [1132, 163] on button "이동하기" at bounding box center [1131, 168] width 44 height 19
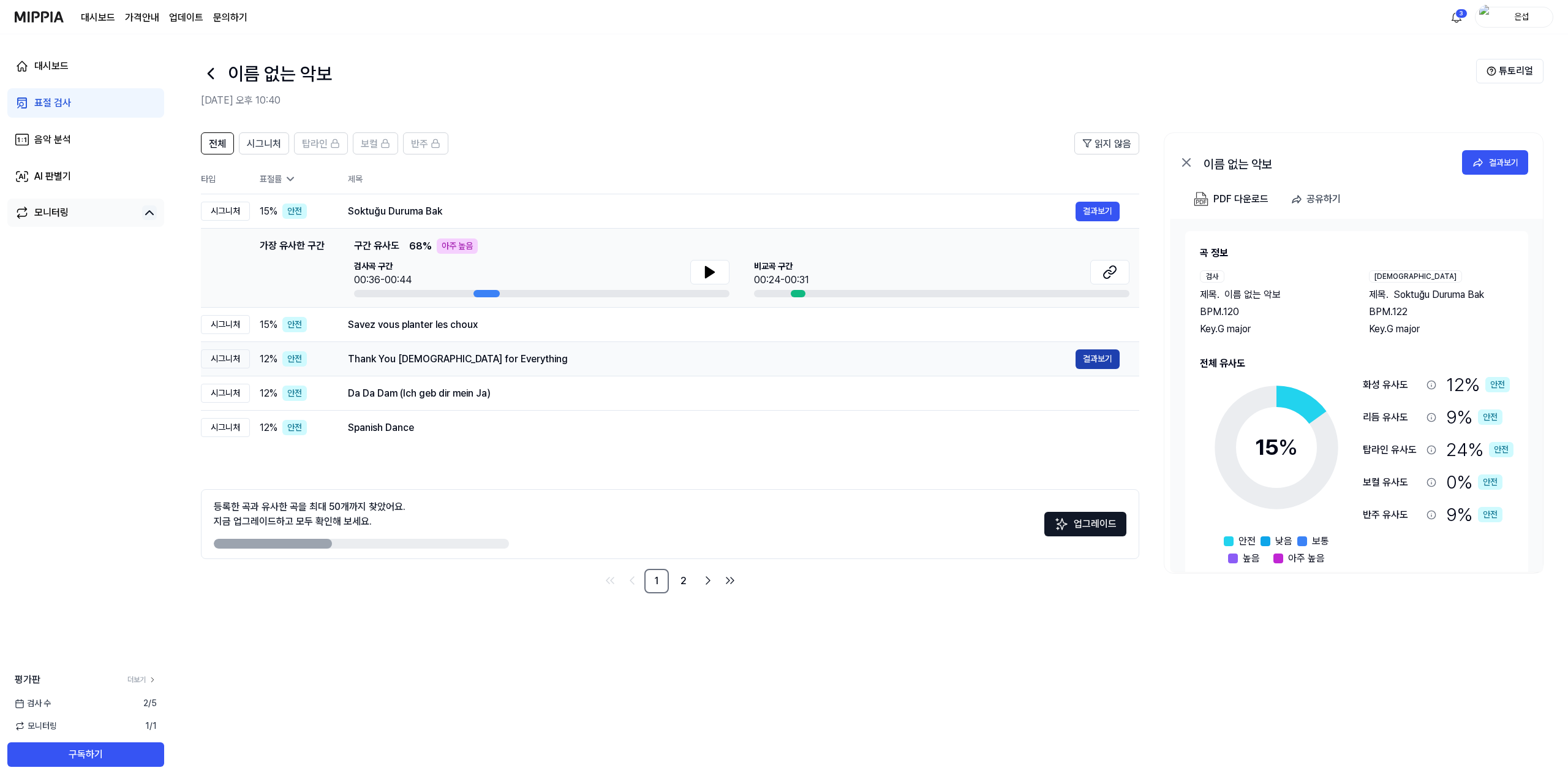
click at [1104, 356] on button "결과보기" at bounding box center [1098, 359] width 44 height 19
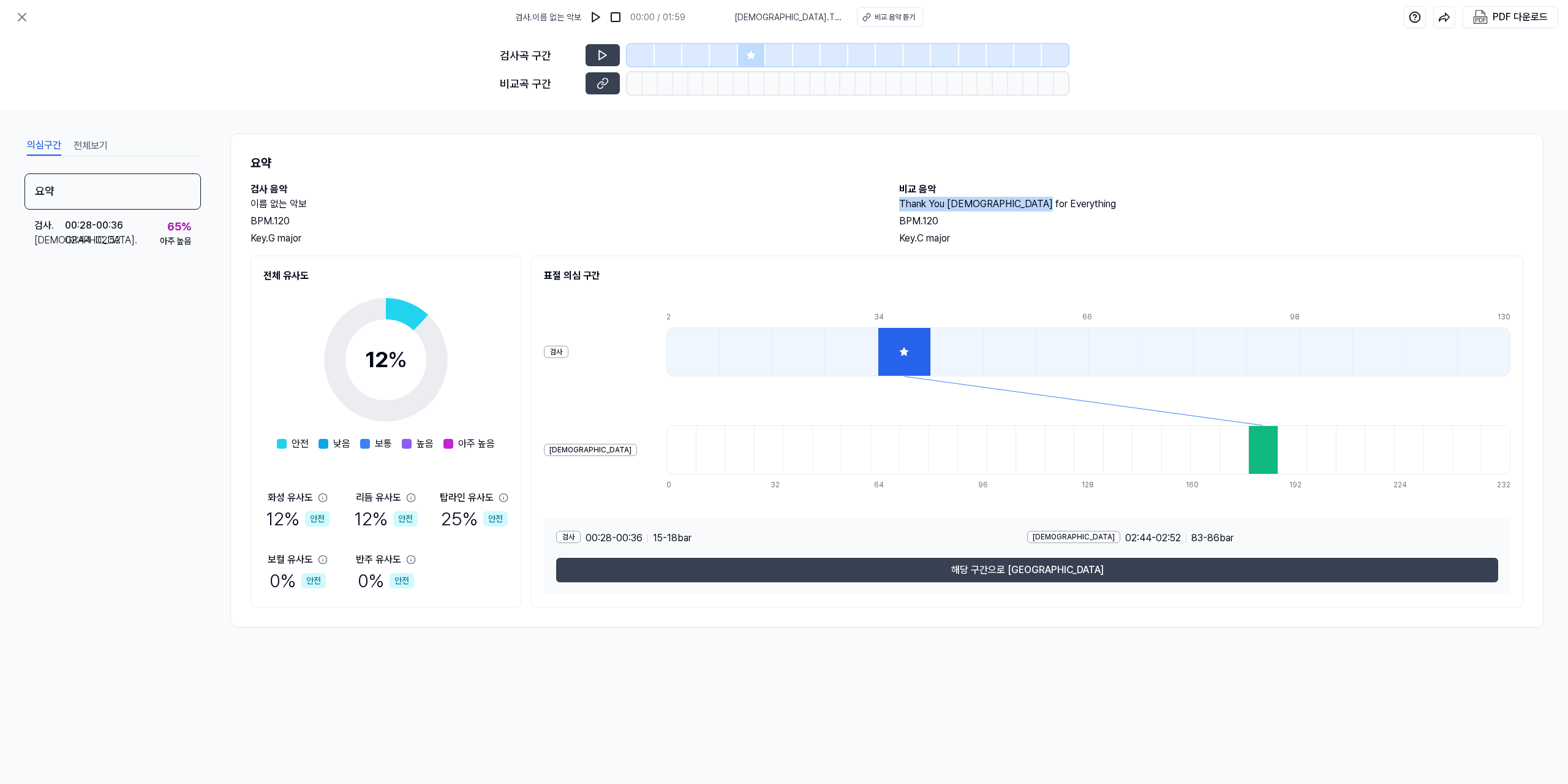
drag, startPoint x: 901, startPoint y: 204, endPoint x: 1094, endPoint y: 210, distance: 193.1
click at [1094, 210] on h2 "Thank You [DEMOGRAPHIC_DATA] for Everything" at bounding box center [1212, 204] width 624 height 14
copy h2 "Thank You [DEMOGRAPHIC_DATA] for Everything"
click at [27, 16] on icon at bounding box center [21, 16] width 14 height 14
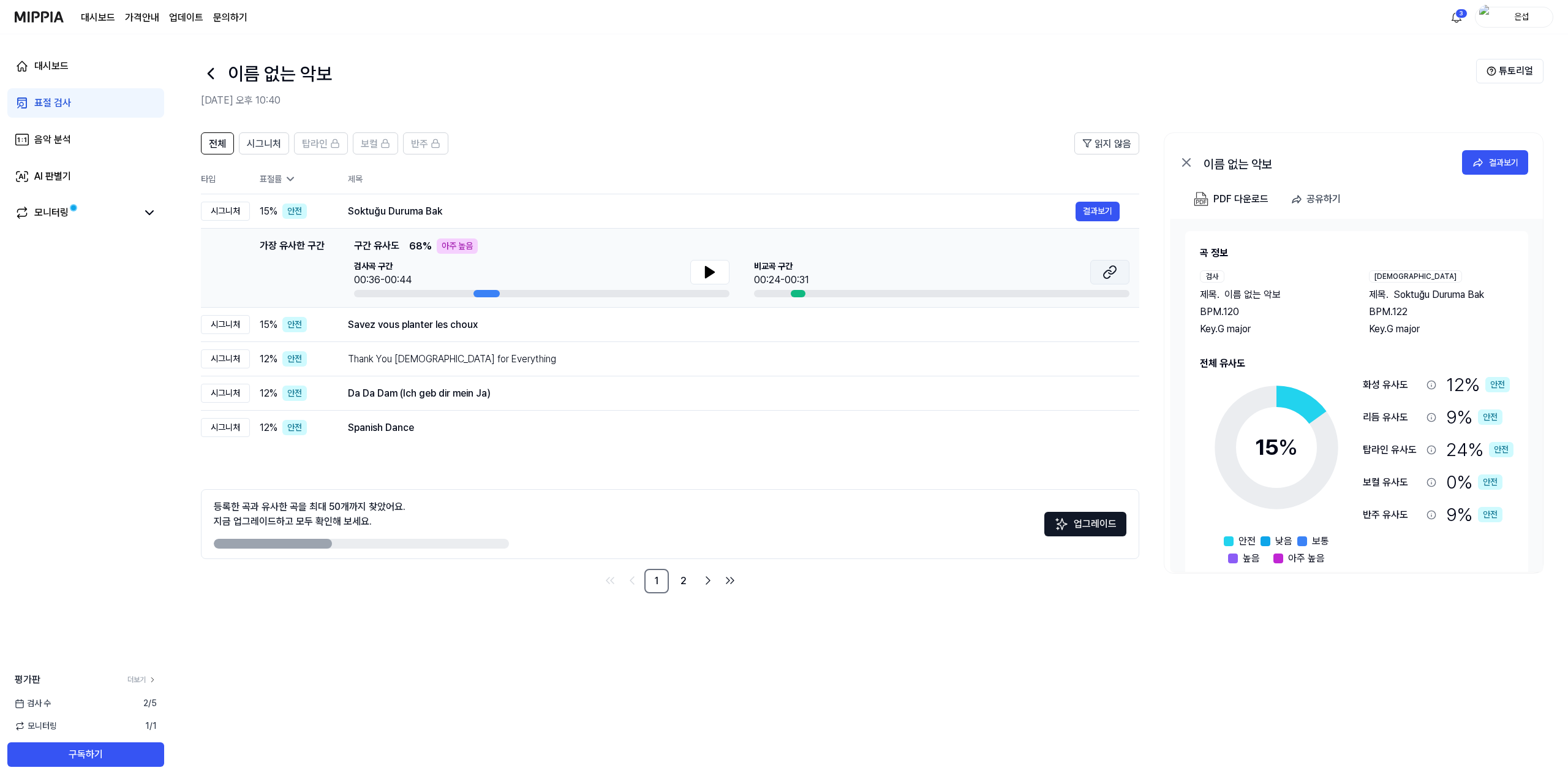
click at [1117, 268] on icon at bounding box center [1109, 272] width 14 height 14
click at [684, 582] on link "2" at bounding box center [684, 581] width 25 height 25
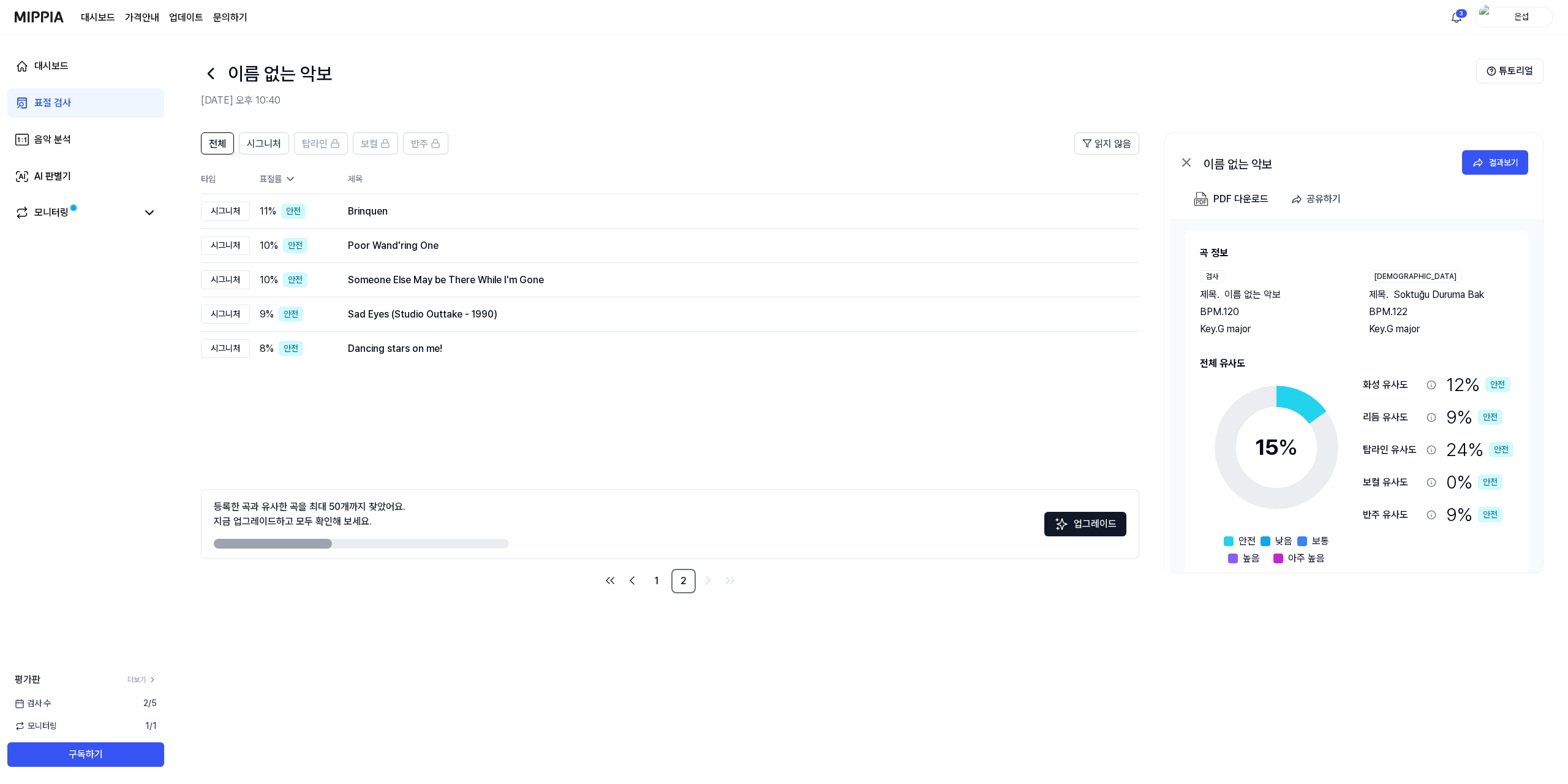
click at [147, 19] on page\) "가격안내" at bounding box center [142, 17] width 35 height 14
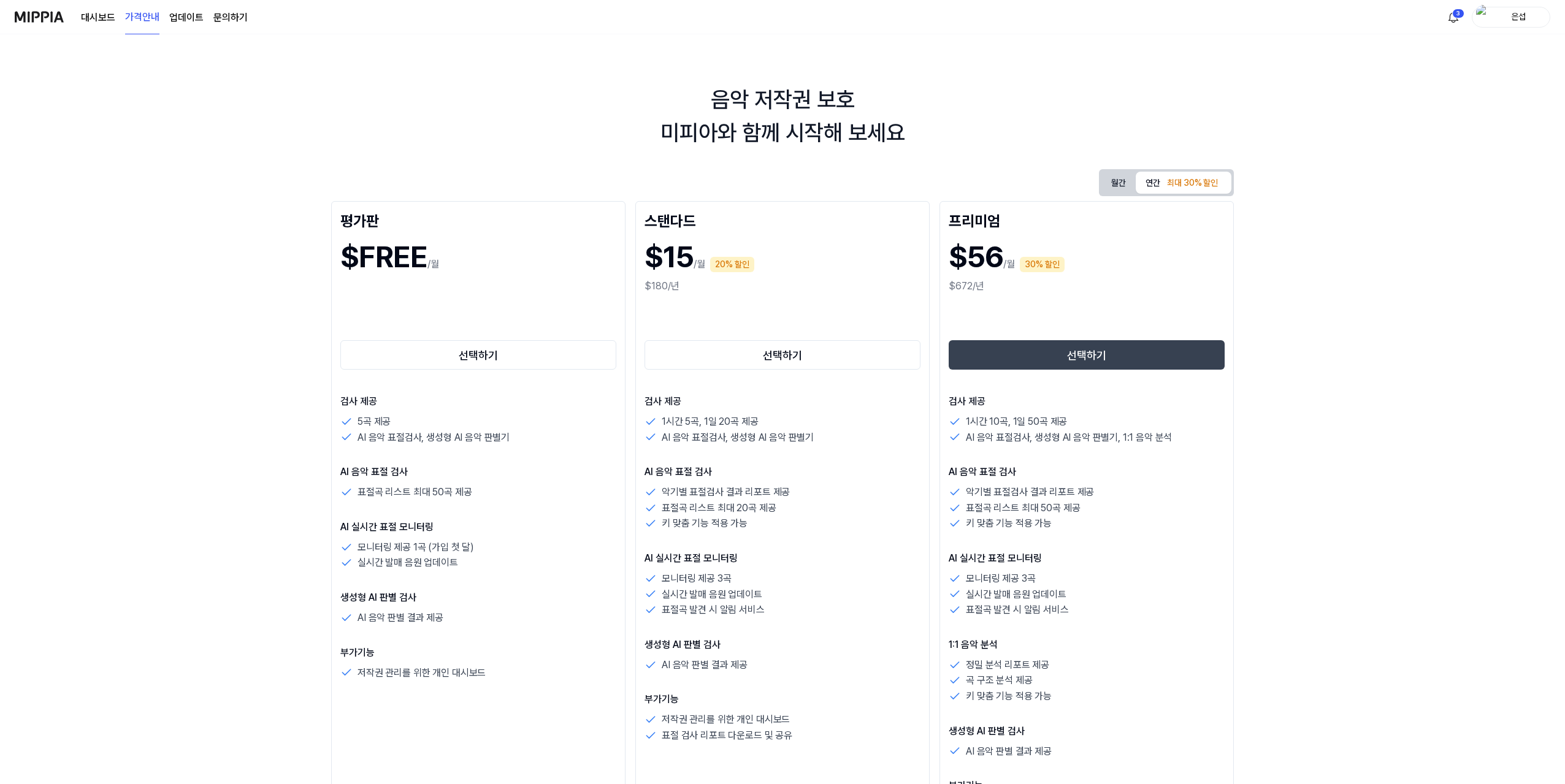
click at [47, 18] on img at bounding box center [38, 16] width 49 height 34
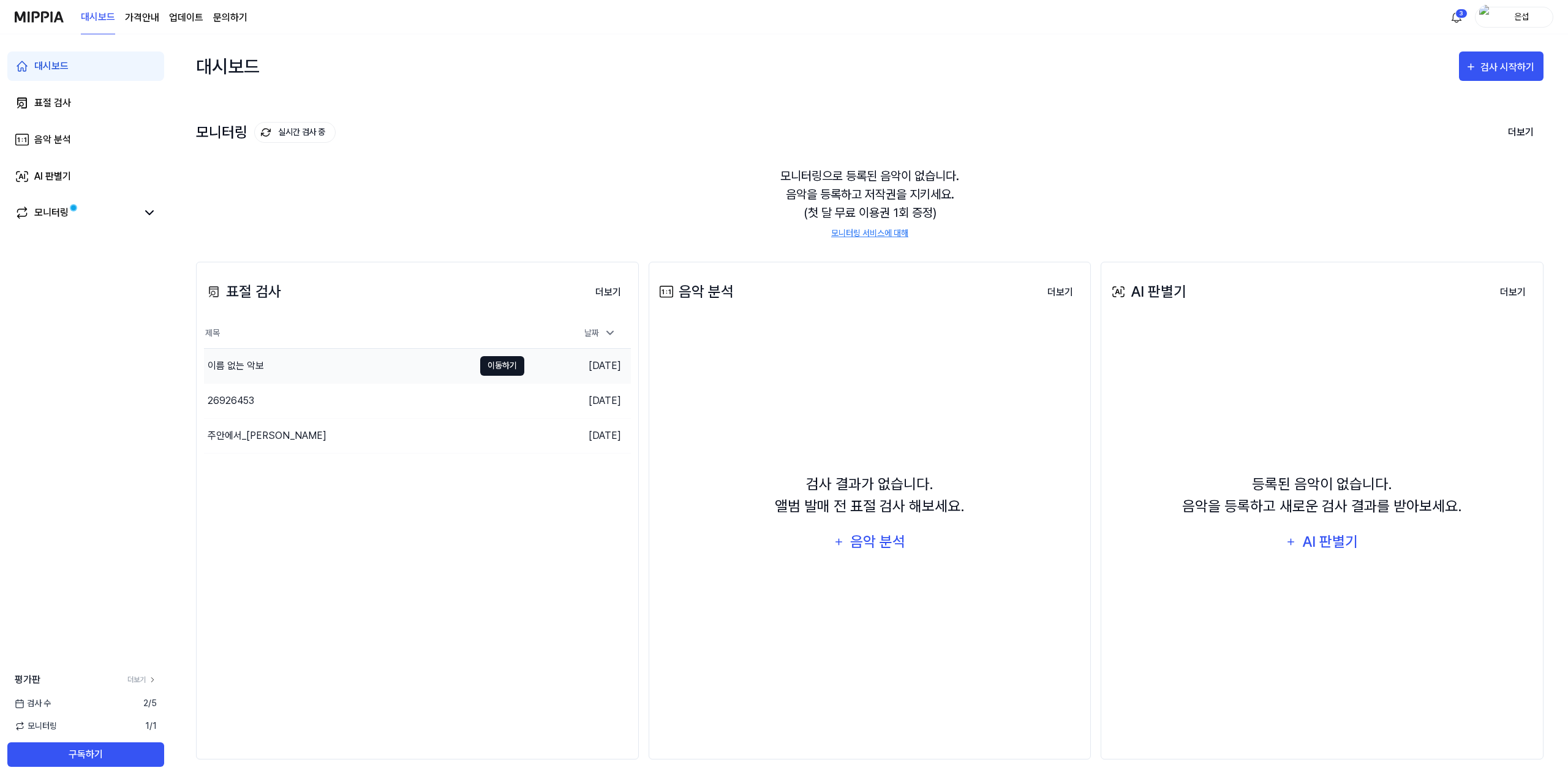
click at [506, 367] on button "이동하기" at bounding box center [502, 366] width 44 height 19
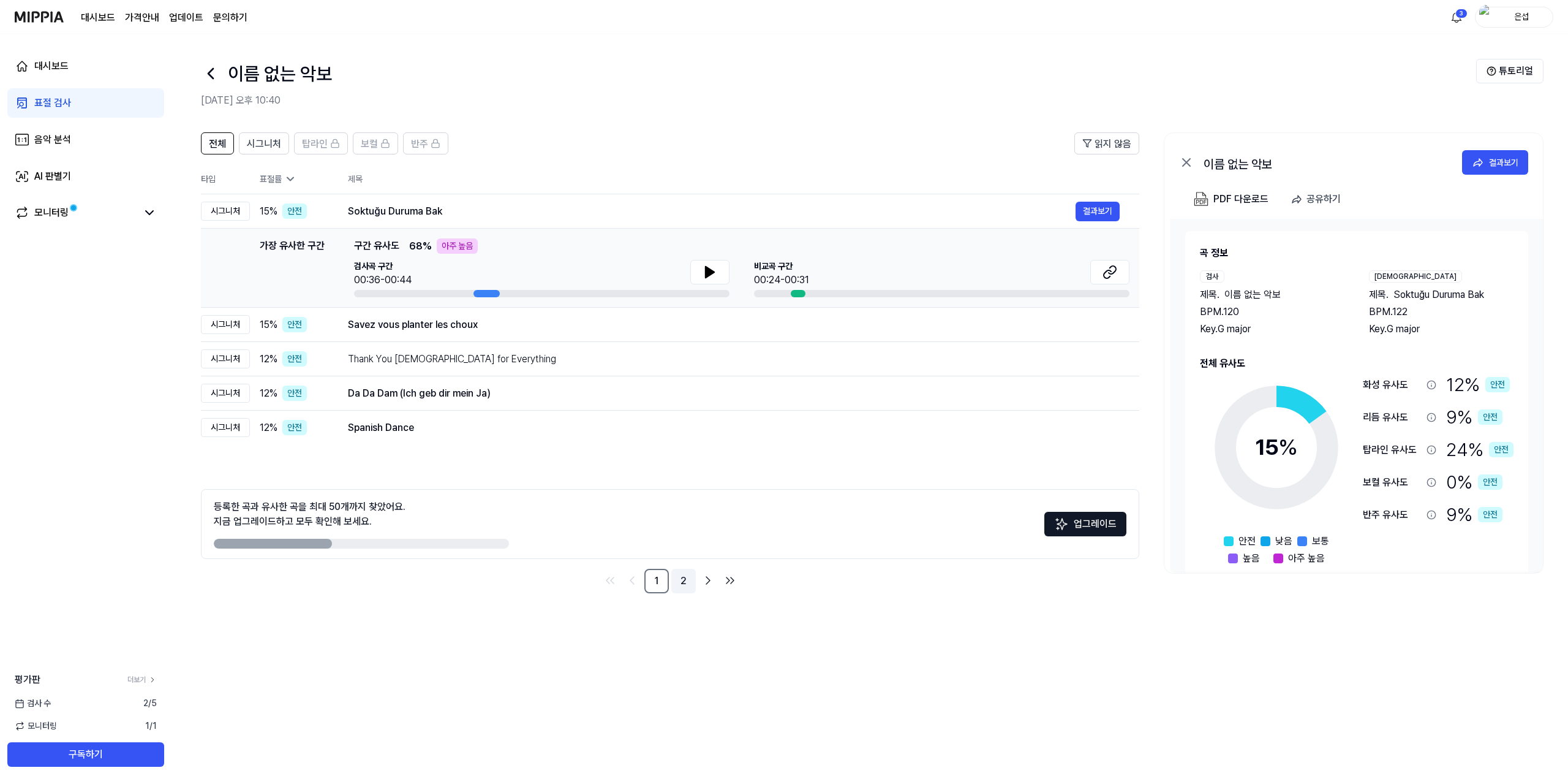
click at [678, 583] on link "2" at bounding box center [684, 581] width 25 height 25
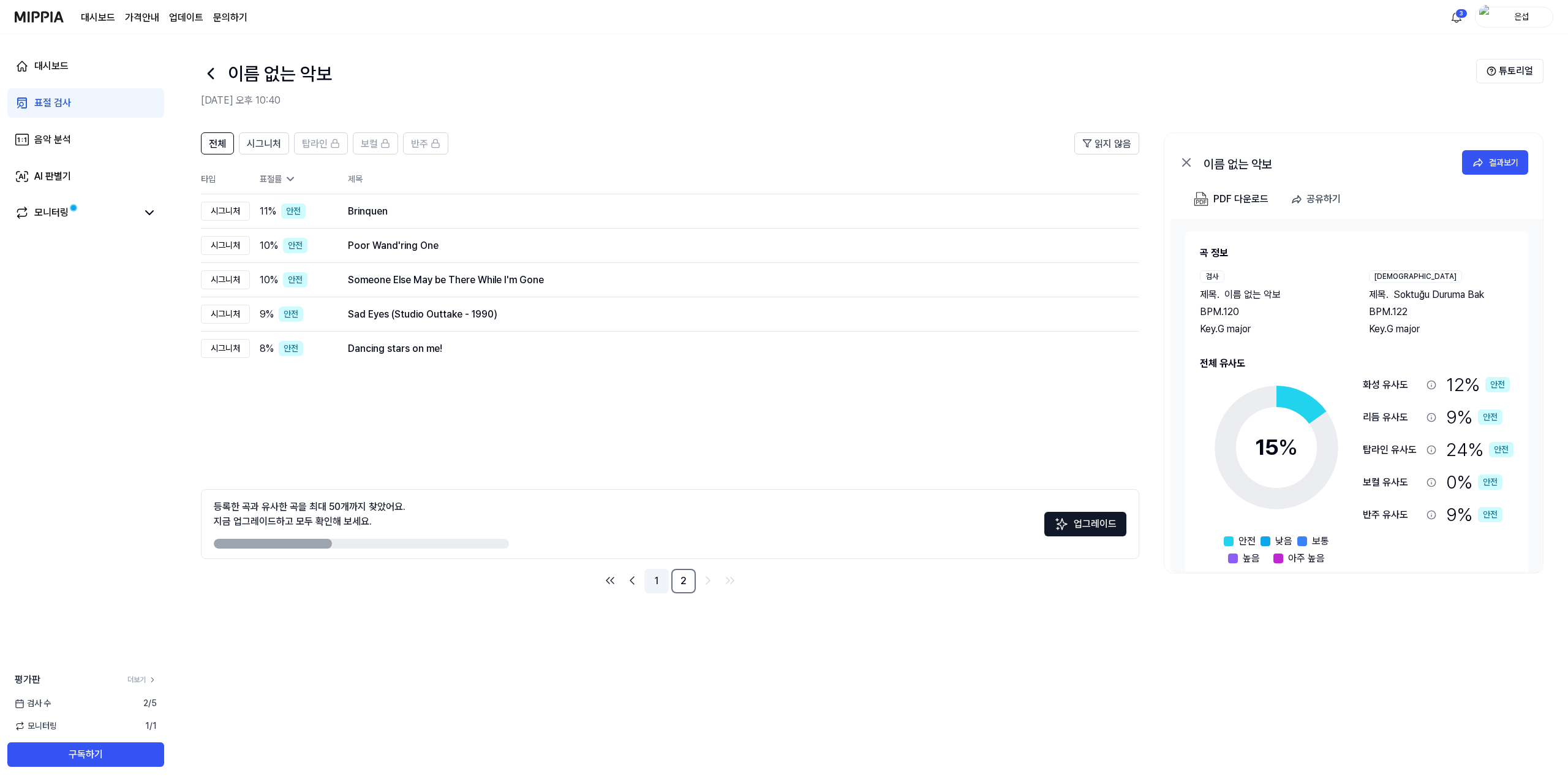
click at [666, 581] on link "1" at bounding box center [657, 581] width 25 height 25
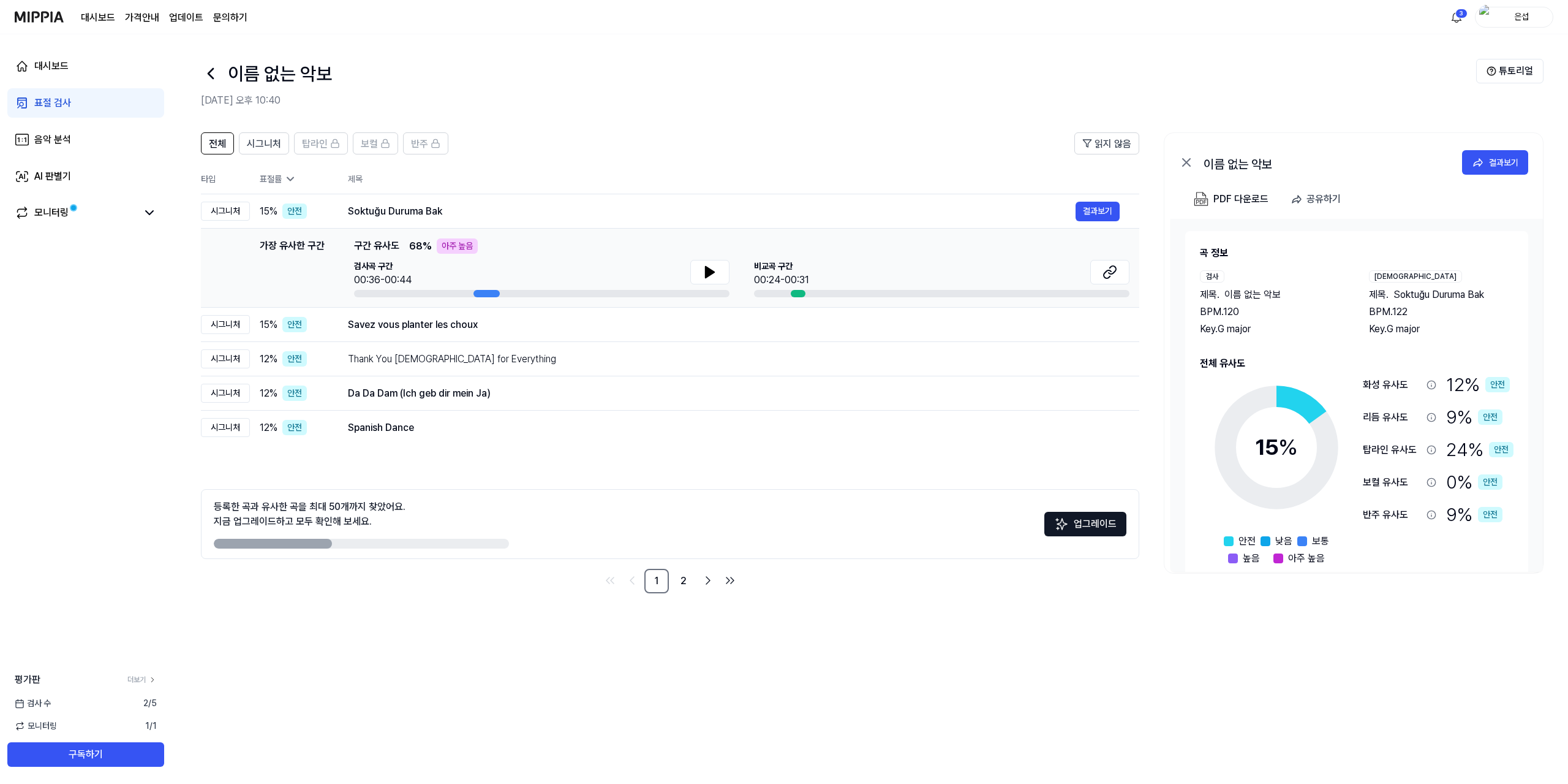
click at [696, 489] on div "등록한 곡과 유사한 곡을 최대 50개까지 찾았어요. 지금 업그레이드하고 모두 확인해 보세요. 업그레이드" at bounding box center [669, 524] width 938 height 70
